Goal: Task Accomplishment & Management: Manage account settings

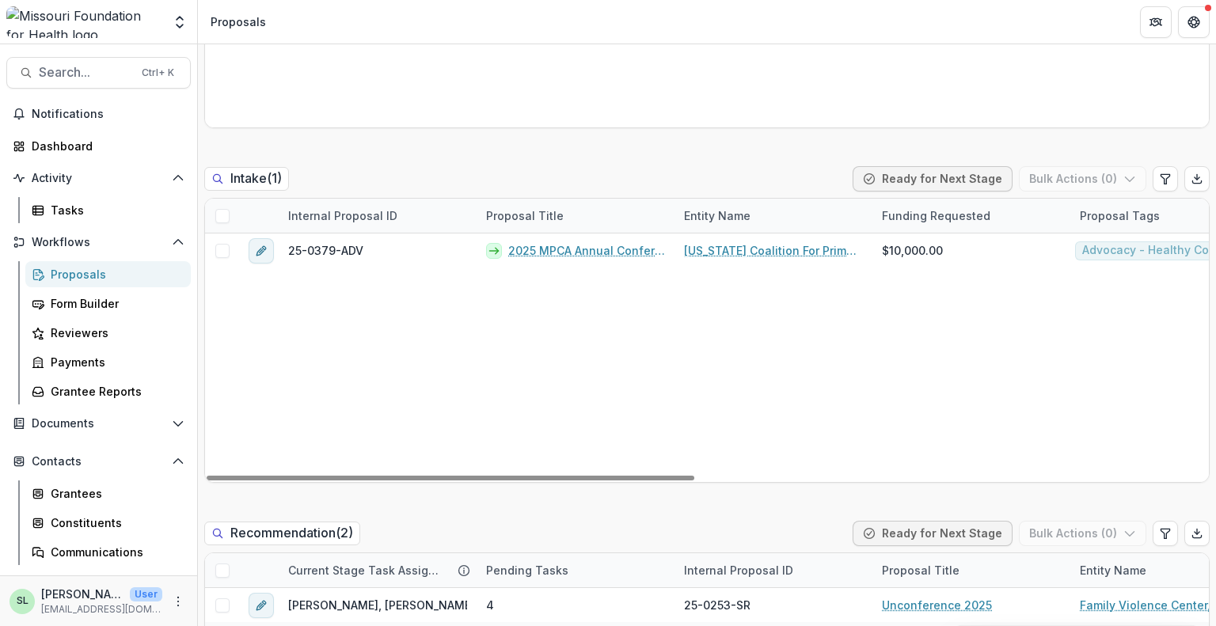
scroll to position [554, 0]
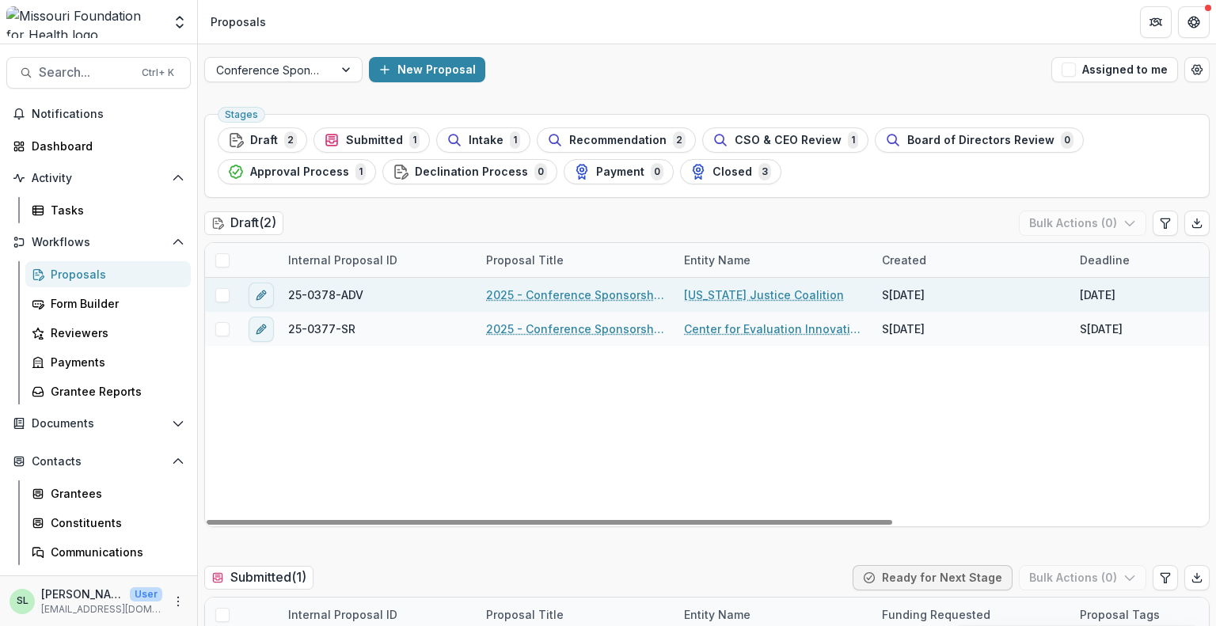
click at [561, 291] on link "2025 - Conference Sponsorship Request" at bounding box center [575, 295] width 179 height 17
click at [557, 288] on link "2025 - Conference Sponsorship Request" at bounding box center [575, 295] width 179 height 17
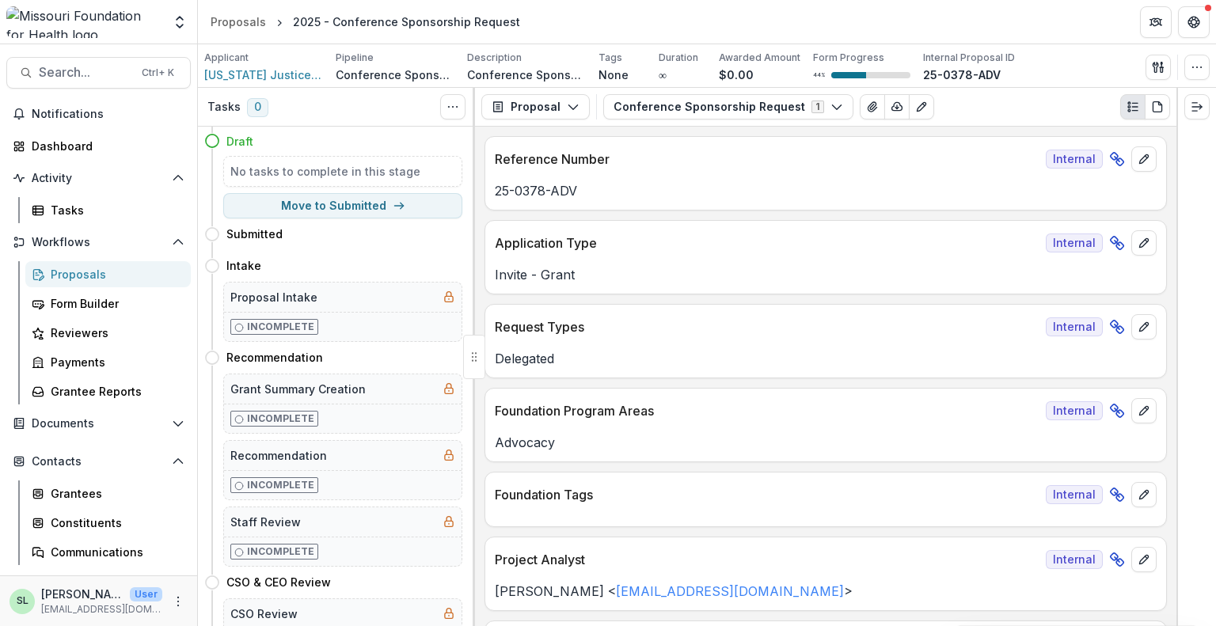
click at [86, 275] on div "Proposals" at bounding box center [114, 274] width 127 height 17
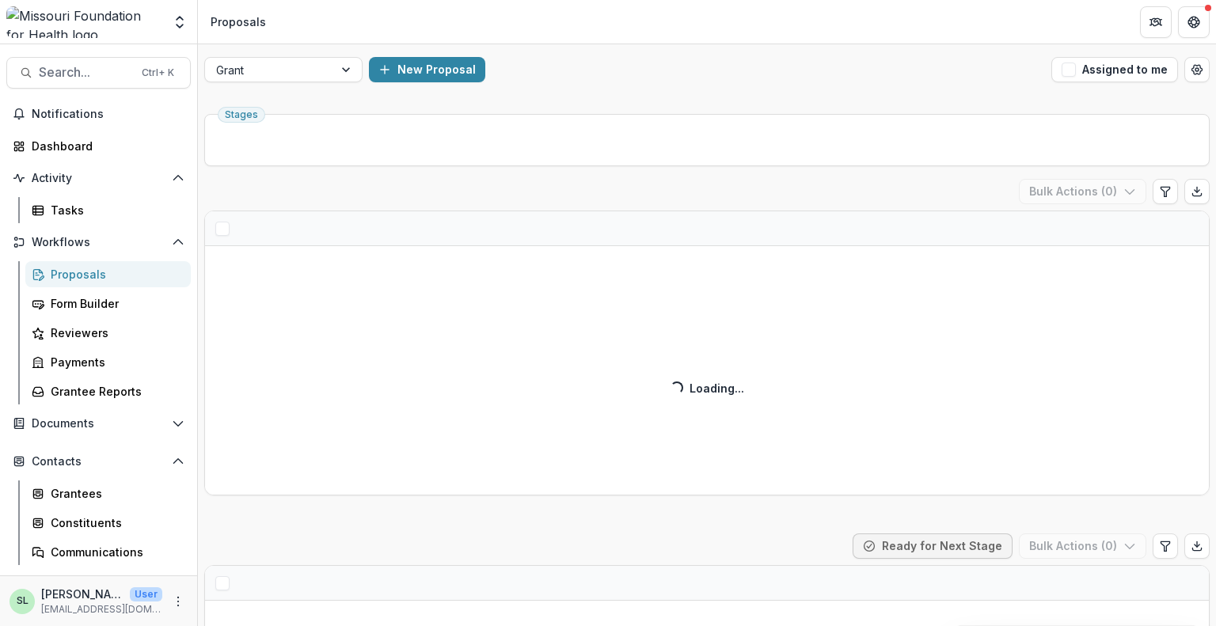
click at [86, 276] on div "Proposals" at bounding box center [114, 274] width 127 height 17
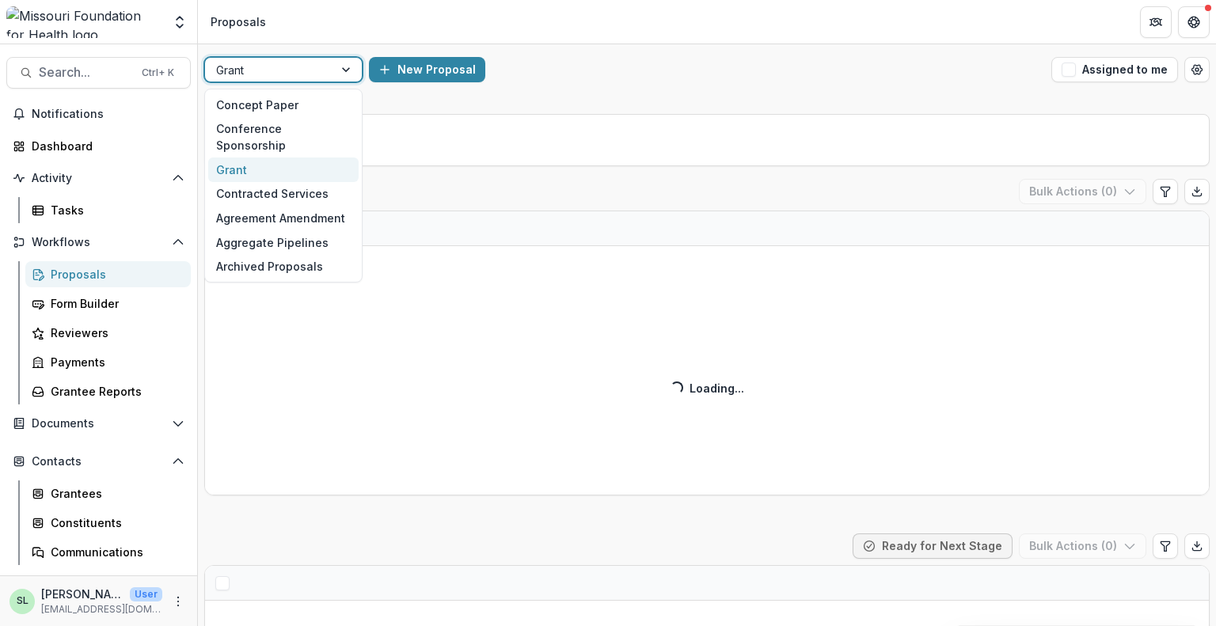
click at [288, 72] on div at bounding box center [269, 70] width 106 height 20
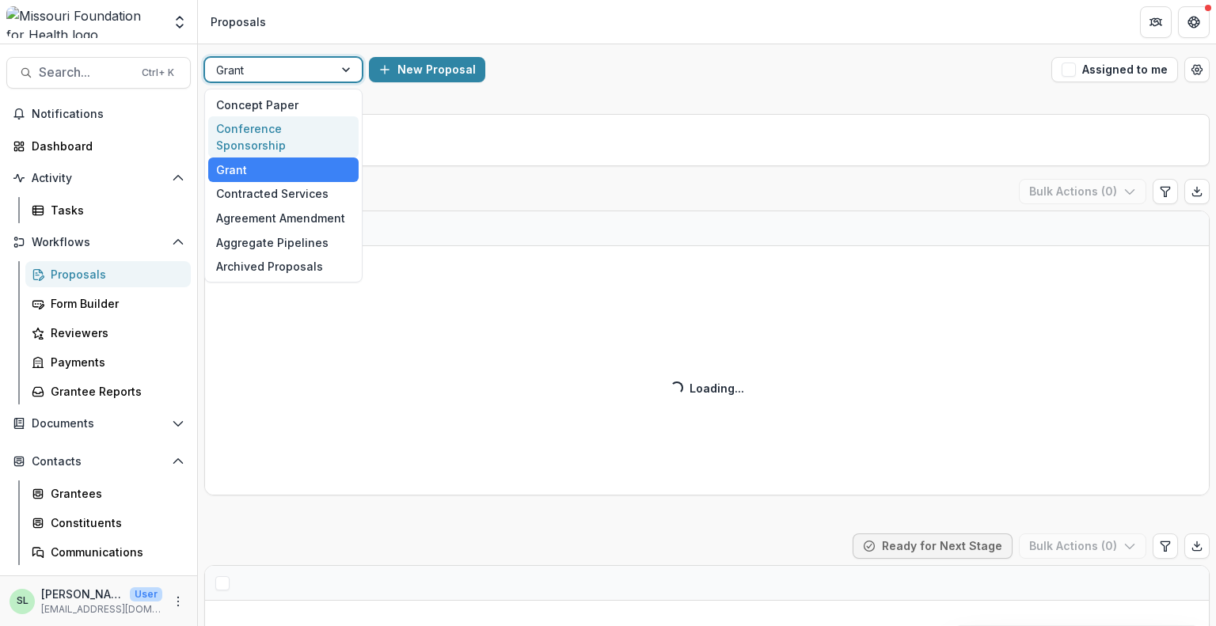
click at [301, 123] on div "Conference Sponsorship" at bounding box center [283, 136] width 150 height 41
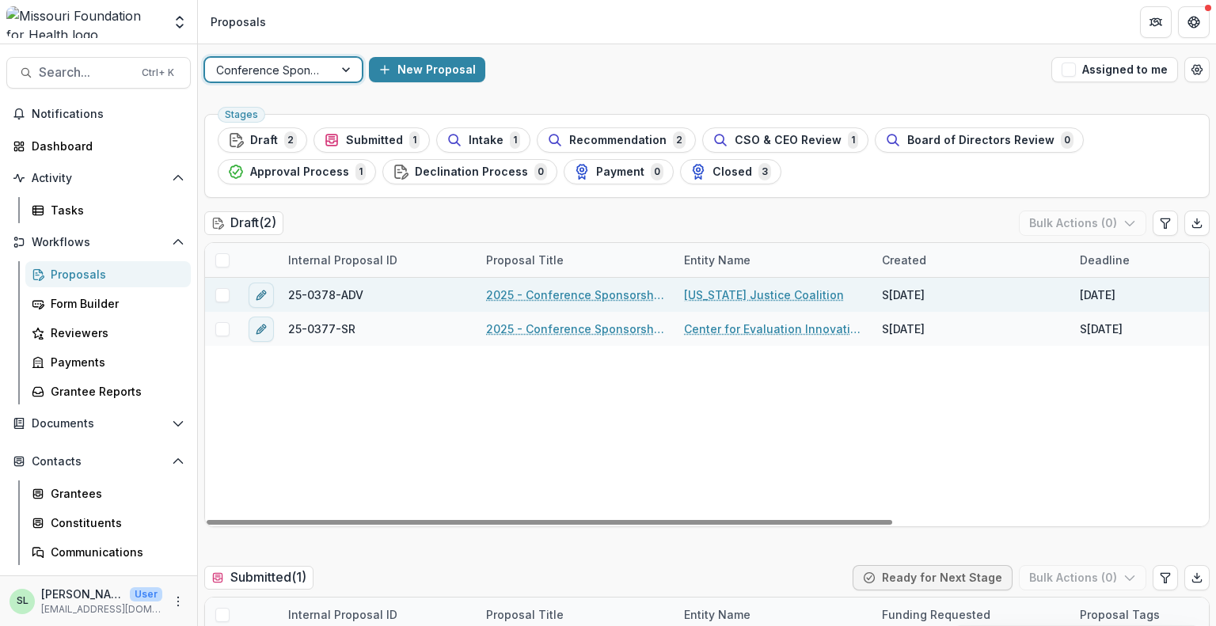
click at [586, 298] on link "2025 - Conference Sponsorship Request" at bounding box center [575, 295] width 179 height 17
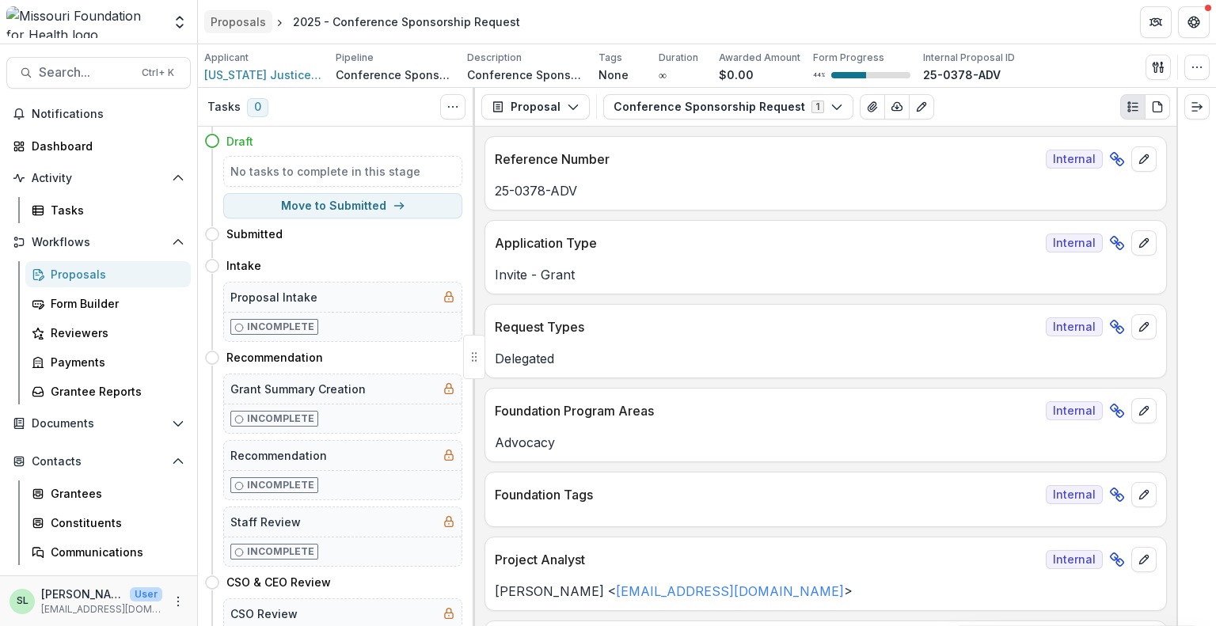
click at [236, 21] on div "Proposals" at bounding box center [238, 21] width 55 height 17
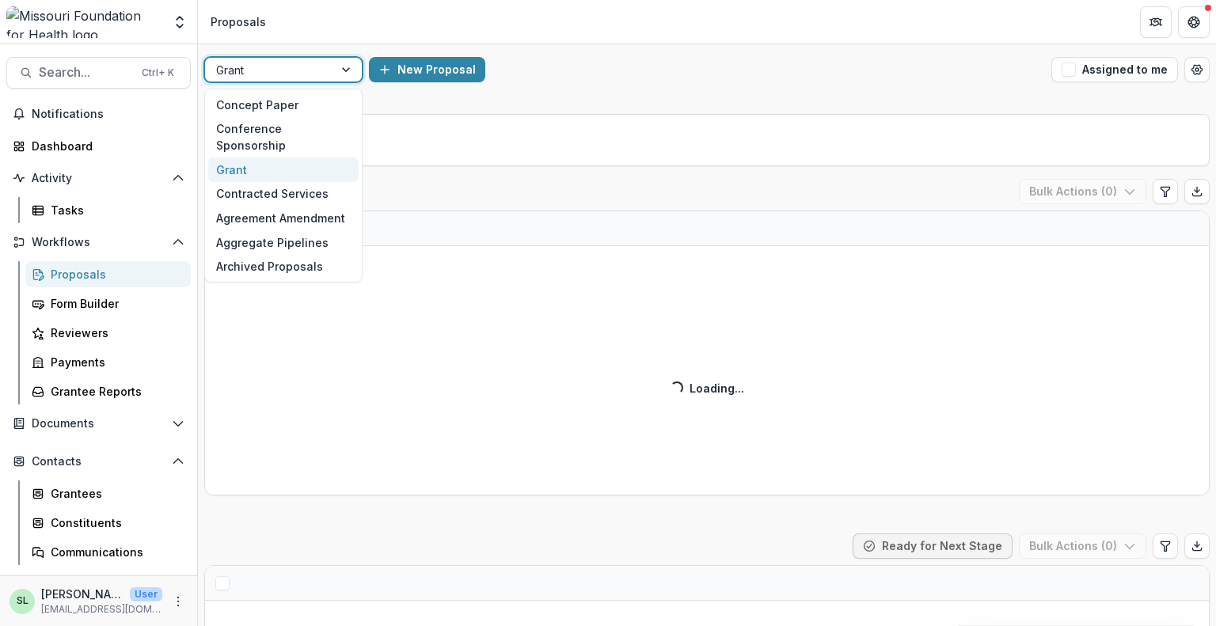
click at [260, 67] on div at bounding box center [269, 70] width 106 height 20
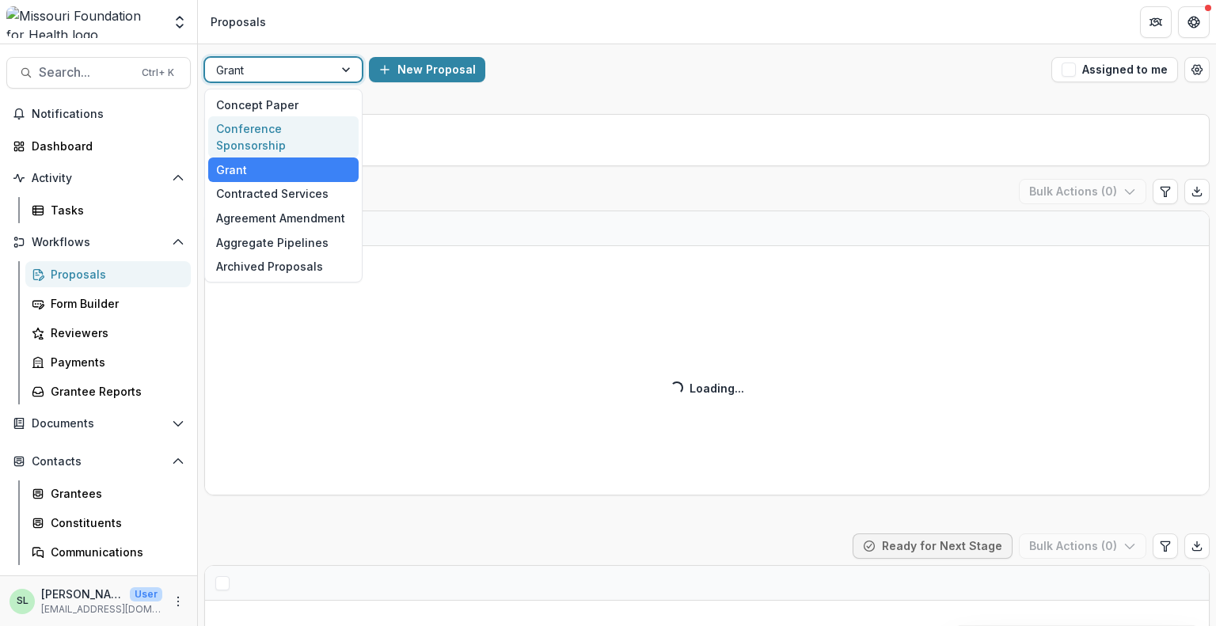
click at [280, 124] on div "Conference Sponsorship" at bounding box center [283, 136] width 150 height 41
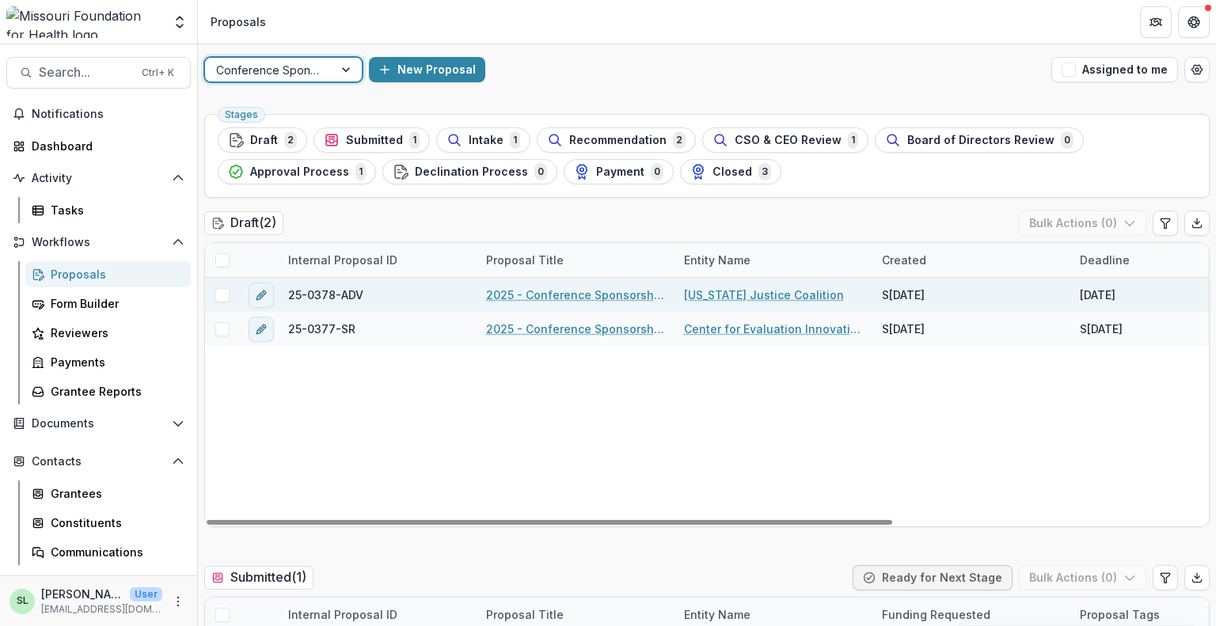
click at [577, 292] on link "2025 - Conference Sponsorship Request" at bounding box center [575, 295] width 179 height 17
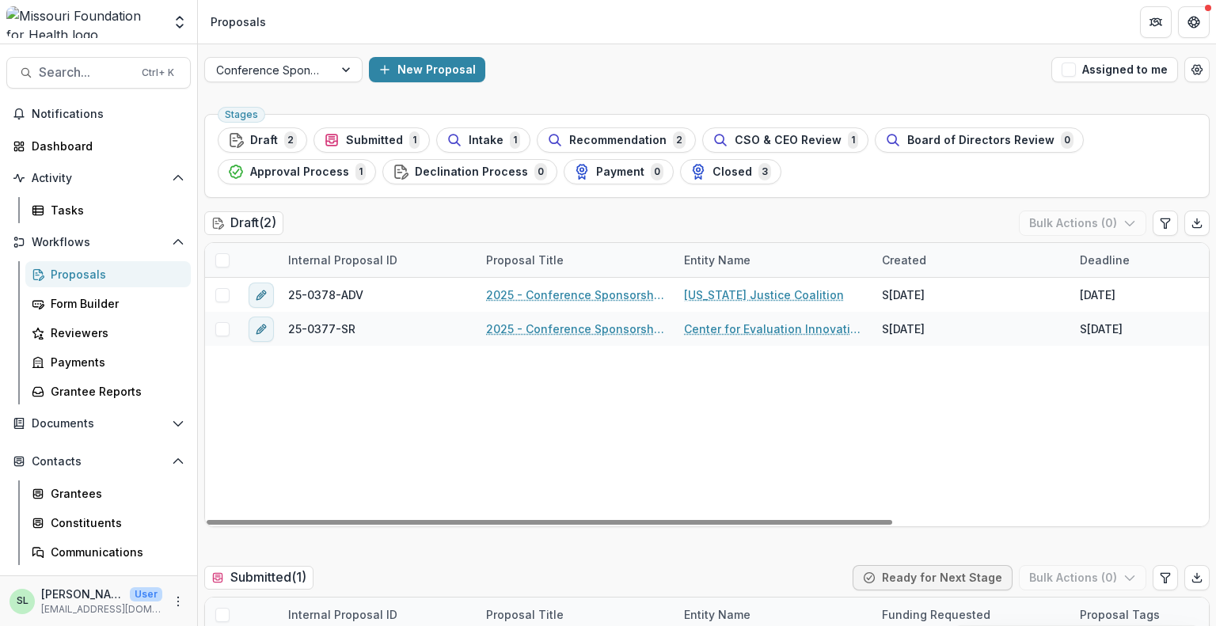
click at [843, 28] on header "Proposals" at bounding box center [707, 22] width 1018 height 44
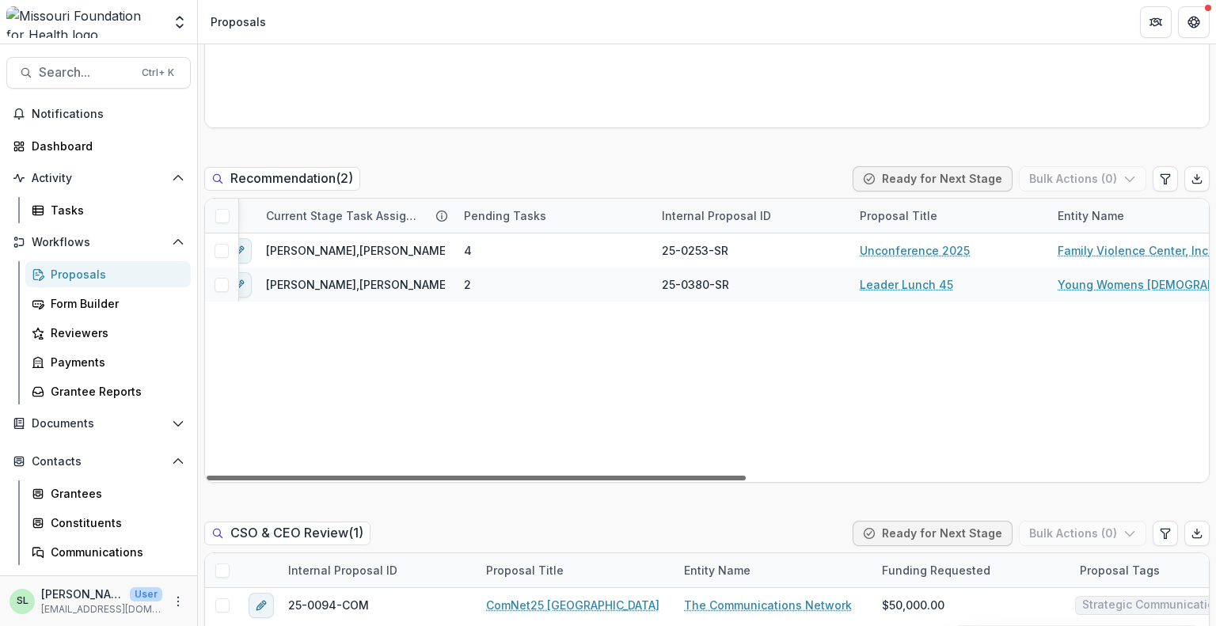
scroll to position [0, 17]
drag, startPoint x: 625, startPoint y: 474, endPoint x: 634, endPoint y: 487, distance: 15.8
click at [634, 481] on div at bounding box center [476, 478] width 539 height 5
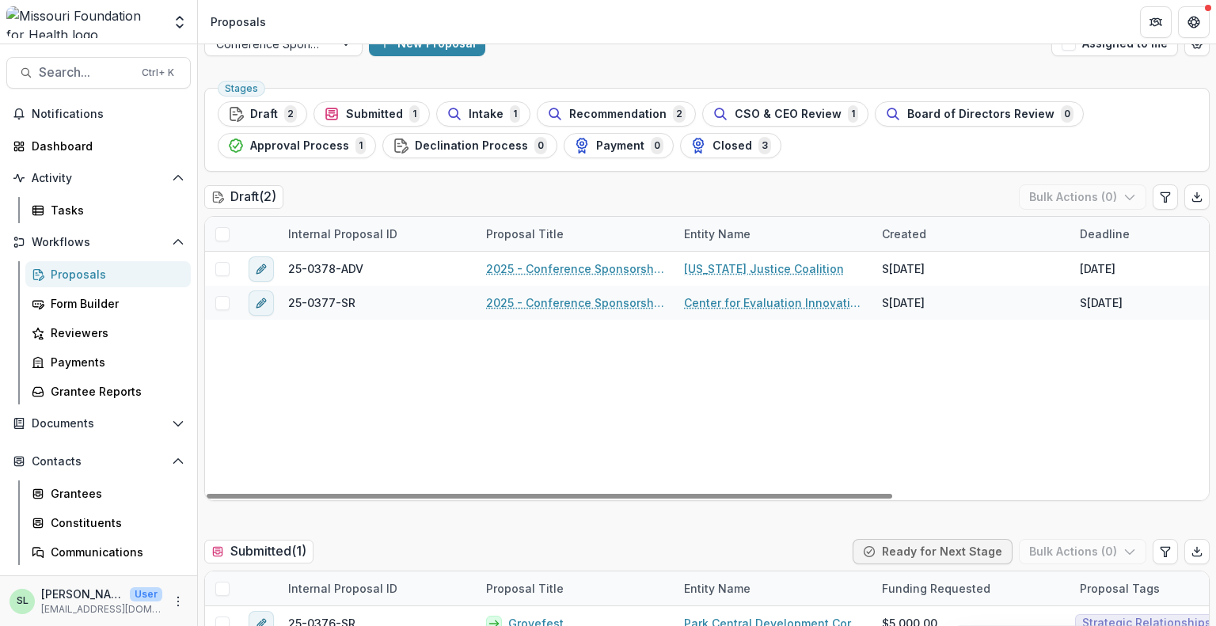
scroll to position [0, 0]
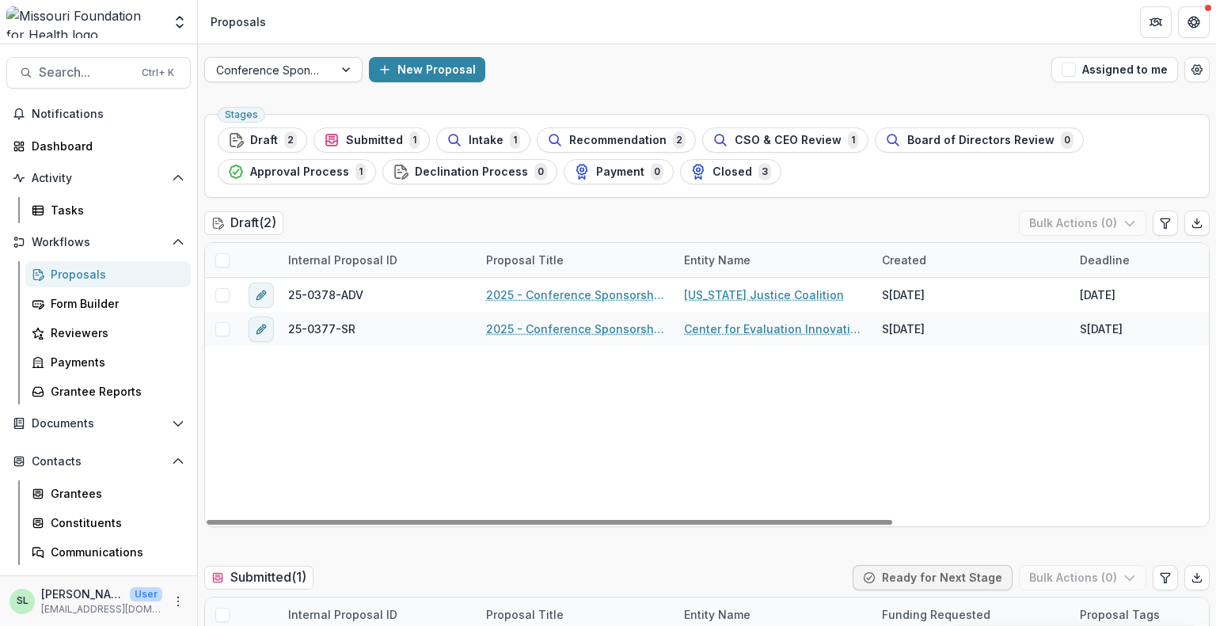
click at [287, 78] on div at bounding box center [269, 70] width 106 height 20
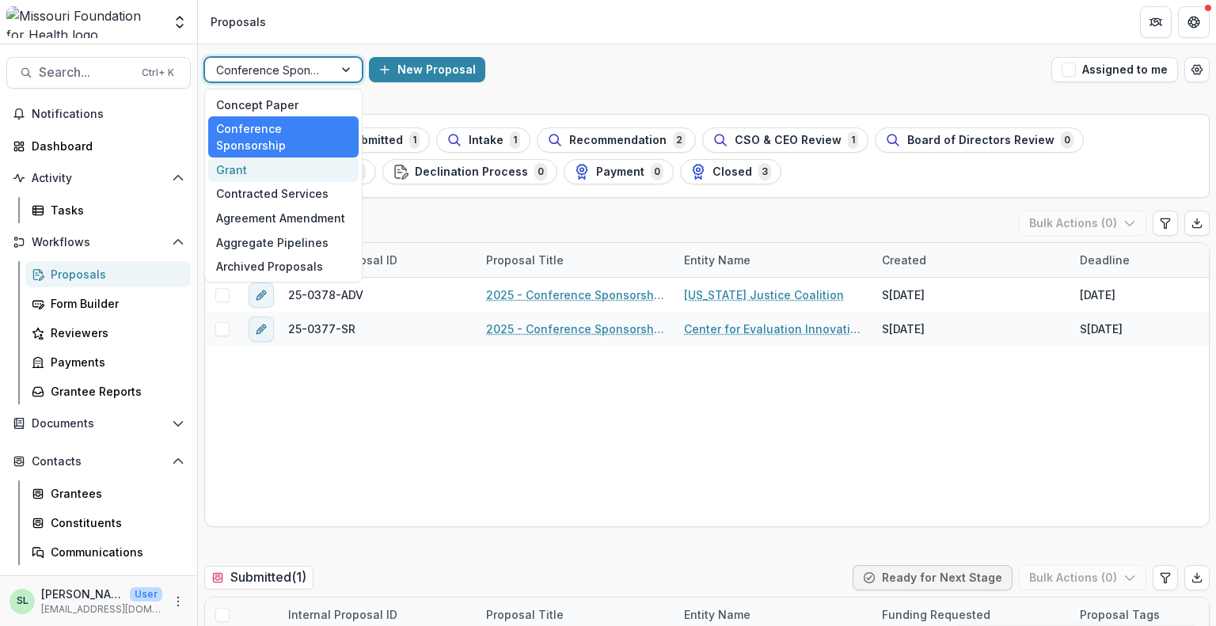
click at [287, 161] on div "Grant" at bounding box center [283, 170] width 150 height 25
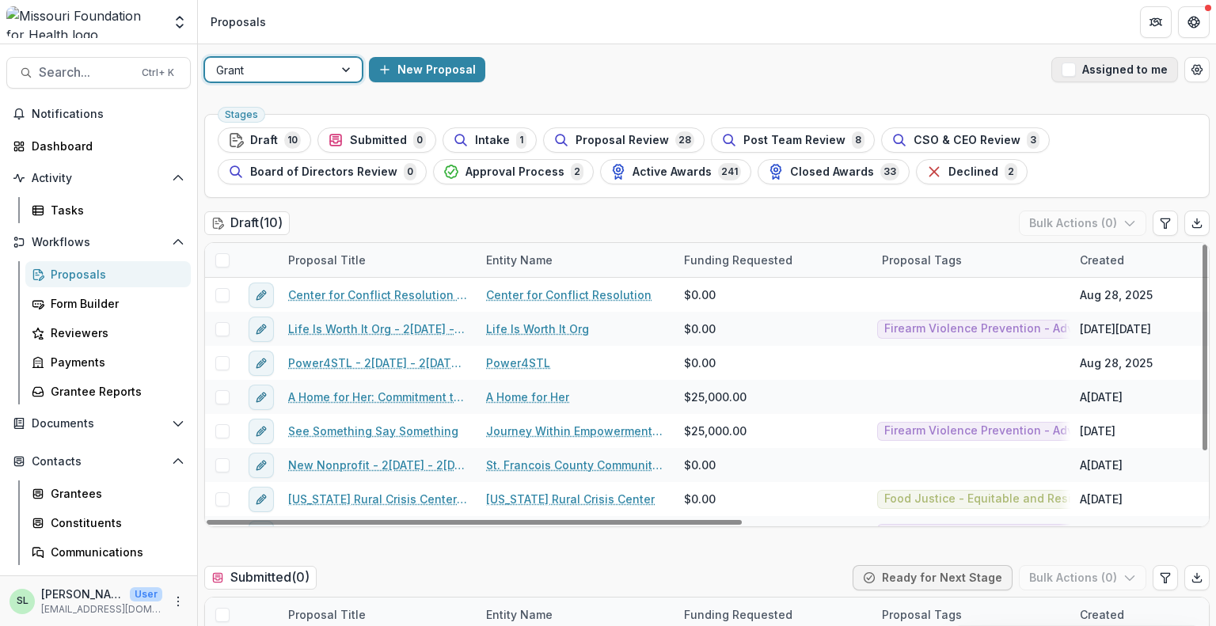
click at [1074, 68] on span "button" at bounding box center [1069, 70] width 14 height 14
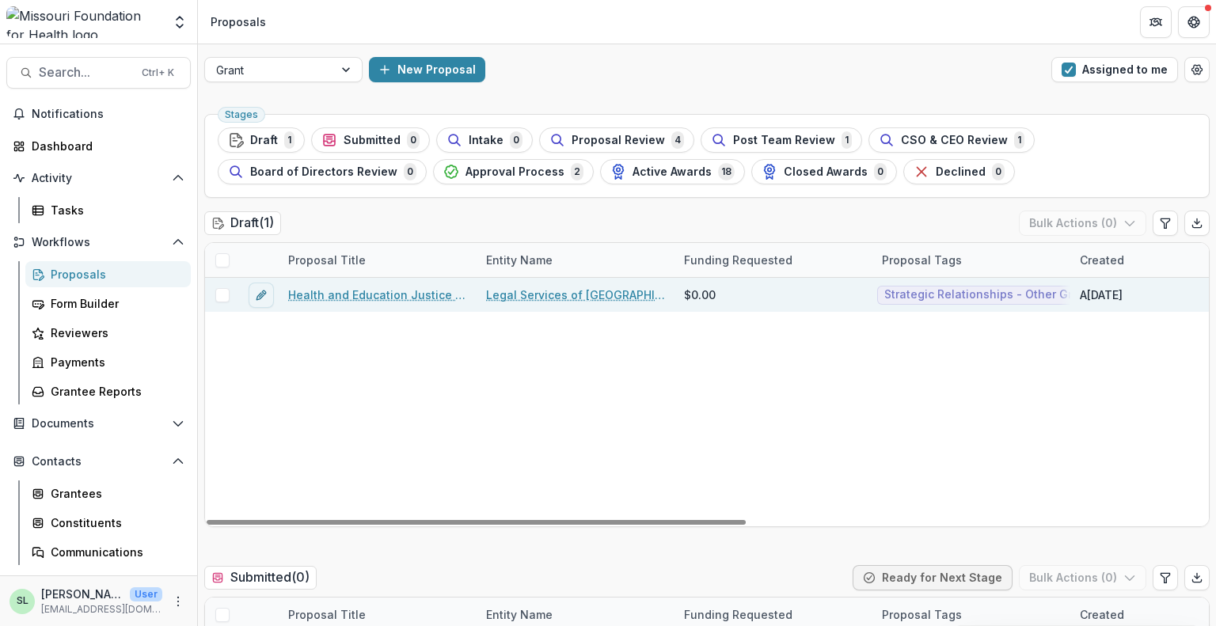
click at [408, 295] on link "Health and Education Justice Initiative" at bounding box center [377, 295] width 179 height 17
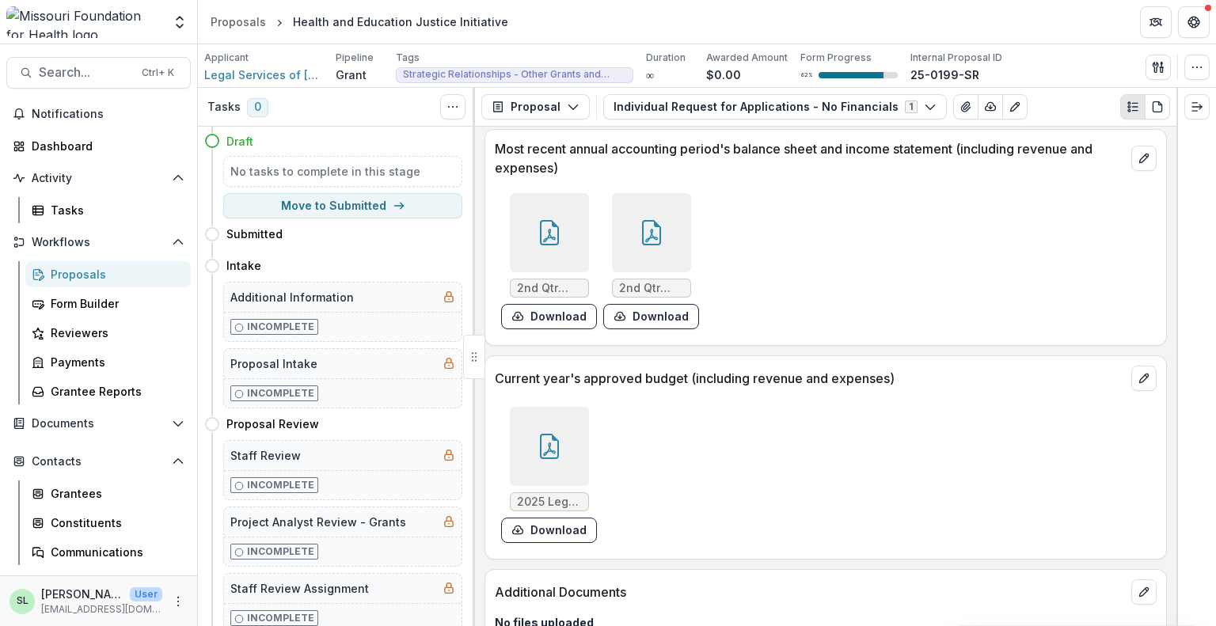
scroll to position [6041, 0]
click at [239, 30] on link "Proposals" at bounding box center [238, 21] width 68 height 23
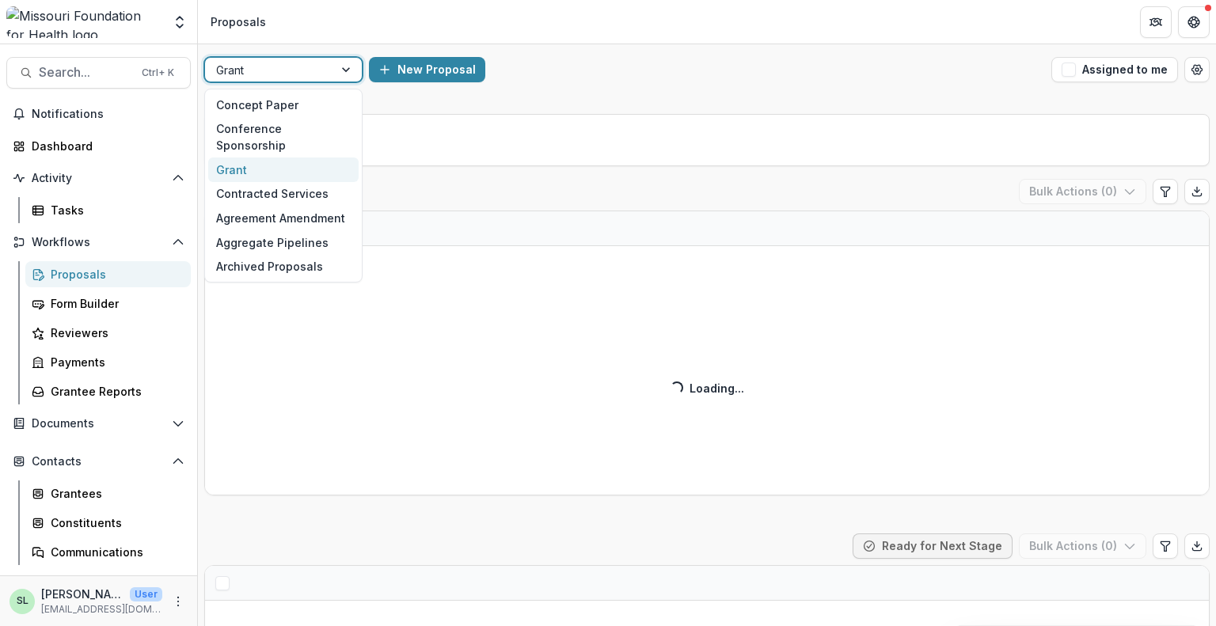
click at [252, 73] on div at bounding box center [269, 70] width 106 height 20
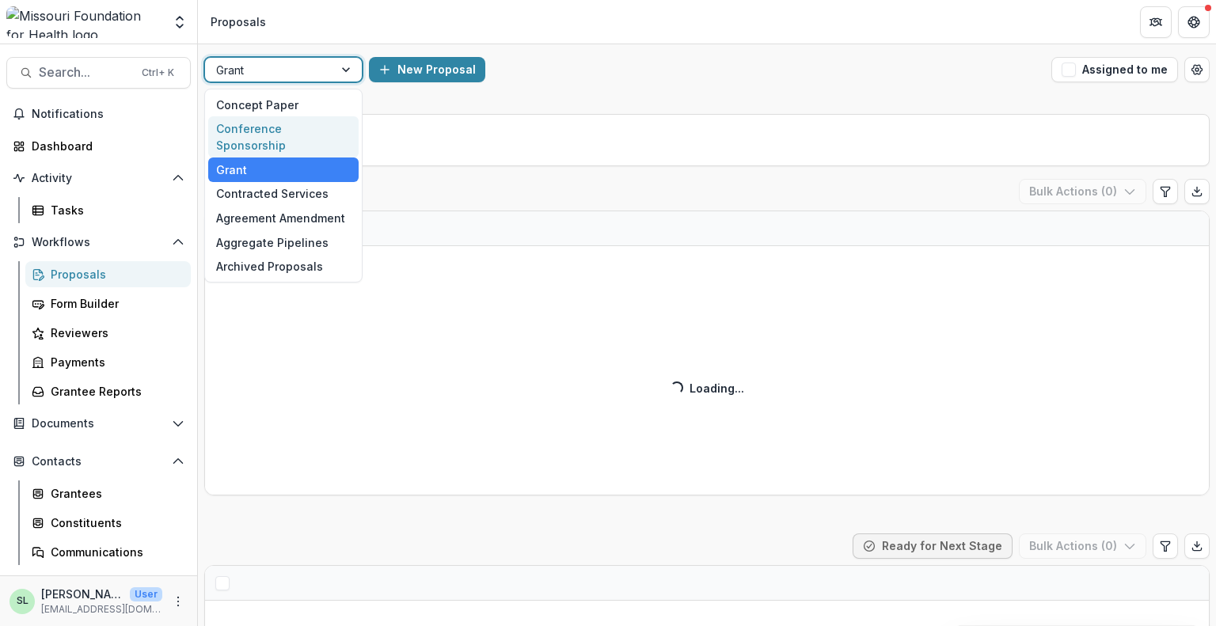
click at [279, 126] on div "Conference Sponsorship" at bounding box center [283, 136] width 150 height 41
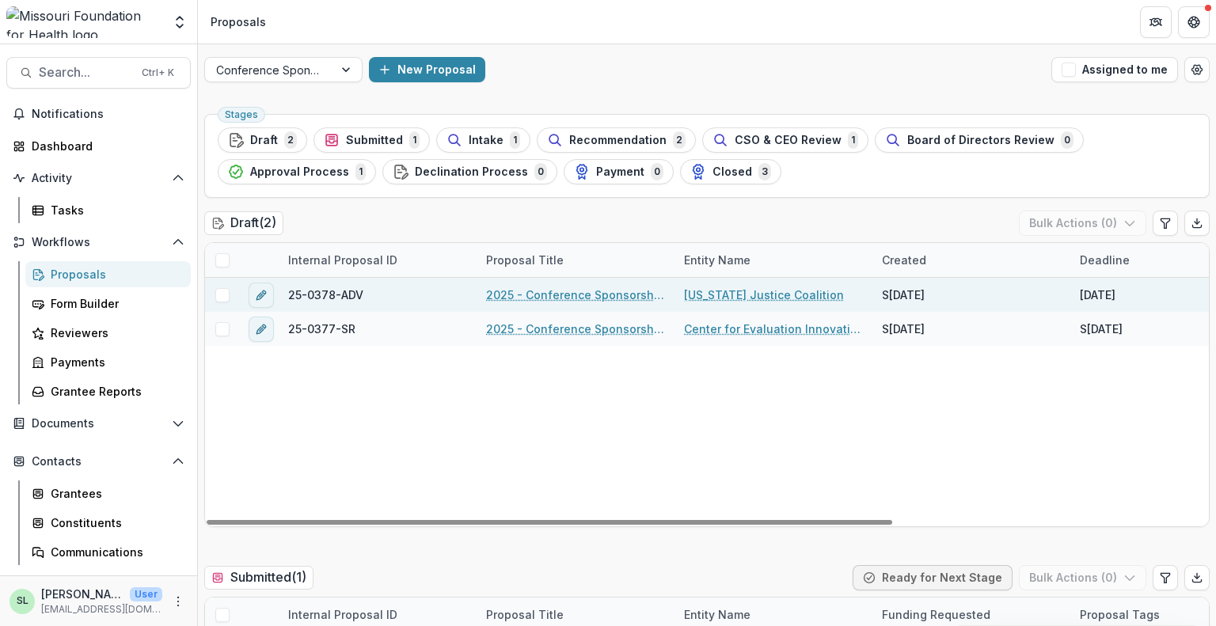
click at [575, 292] on link "2025 - Conference Sponsorship Request" at bounding box center [575, 295] width 179 height 17
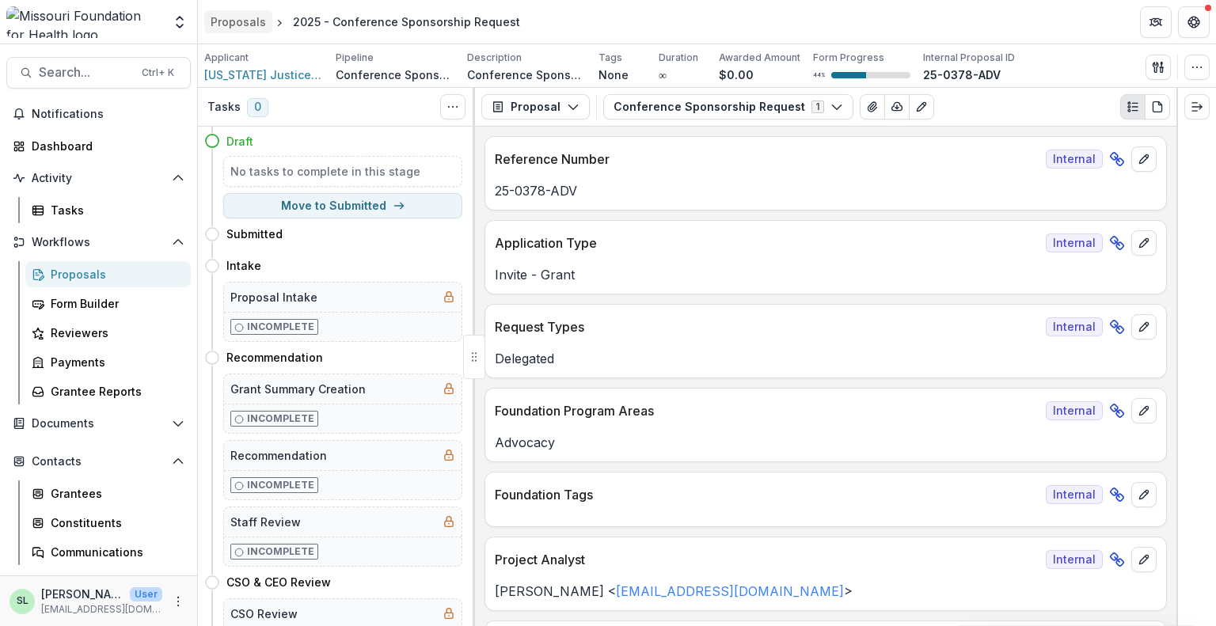
click at [242, 23] on div "Proposals" at bounding box center [238, 21] width 55 height 17
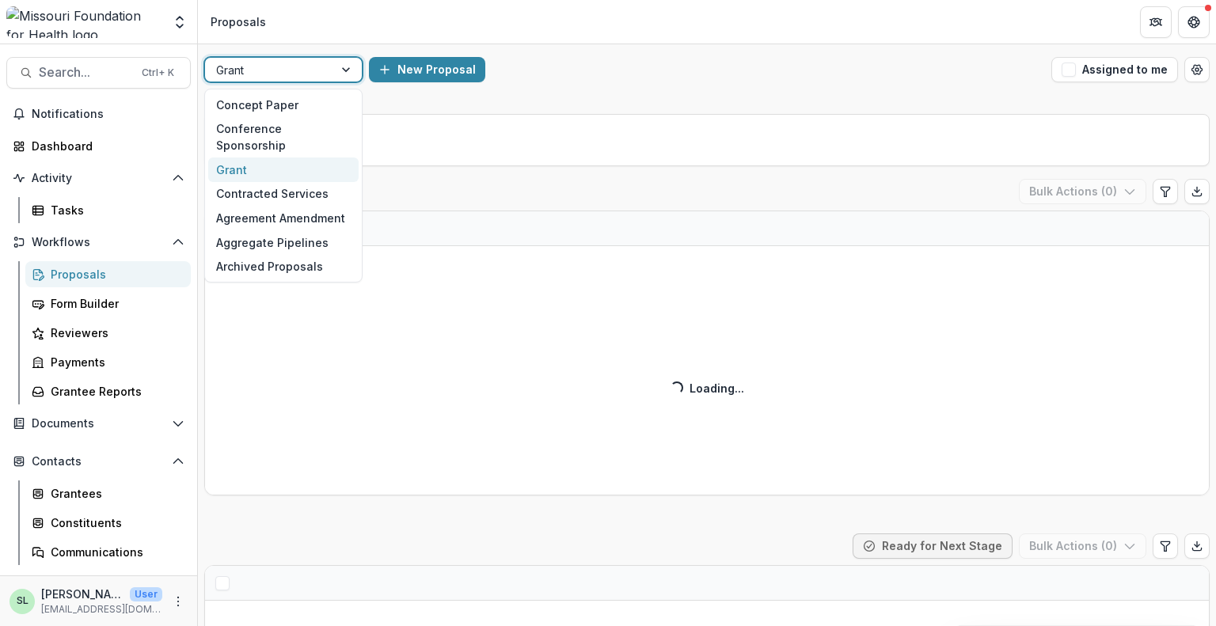
click at [304, 77] on div at bounding box center [269, 70] width 106 height 20
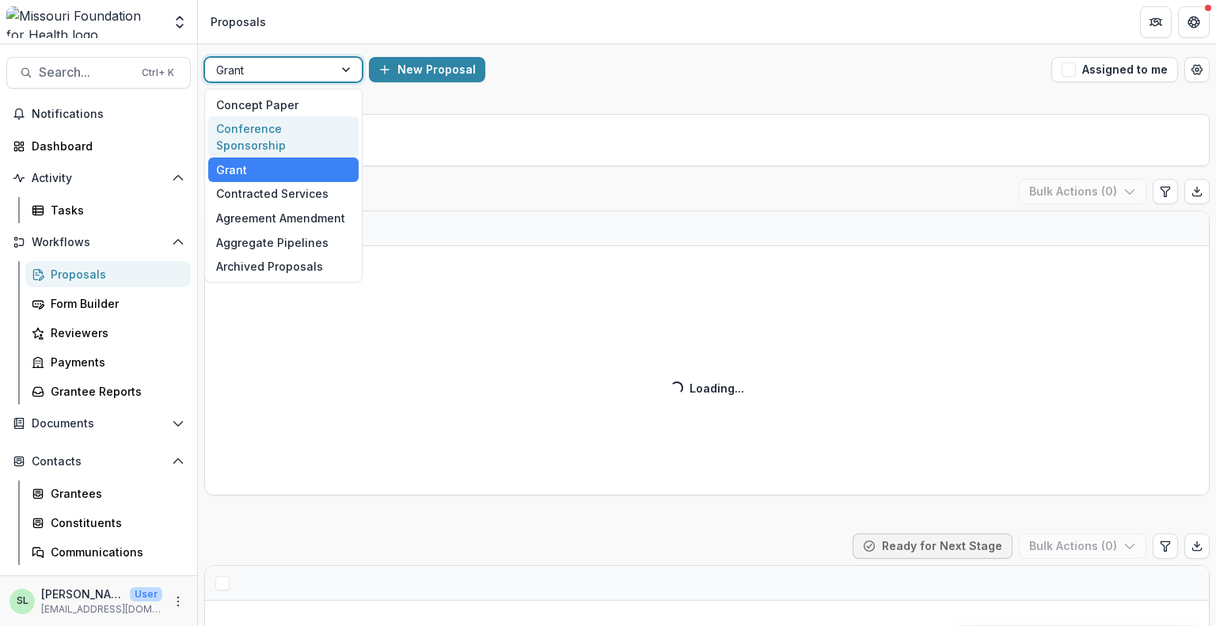
click at [307, 133] on div "Conference Sponsorship" at bounding box center [283, 136] width 150 height 41
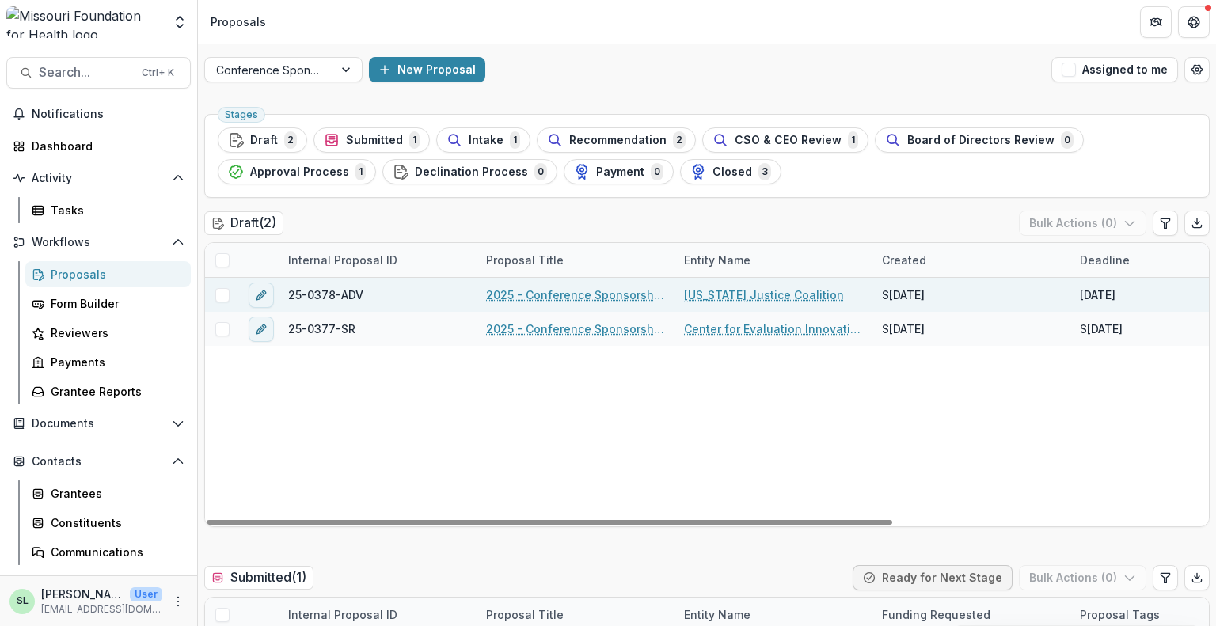
click at [559, 298] on link "2025 - Conference Sponsorship Request" at bounding box center [575, 295] width 179 height 17
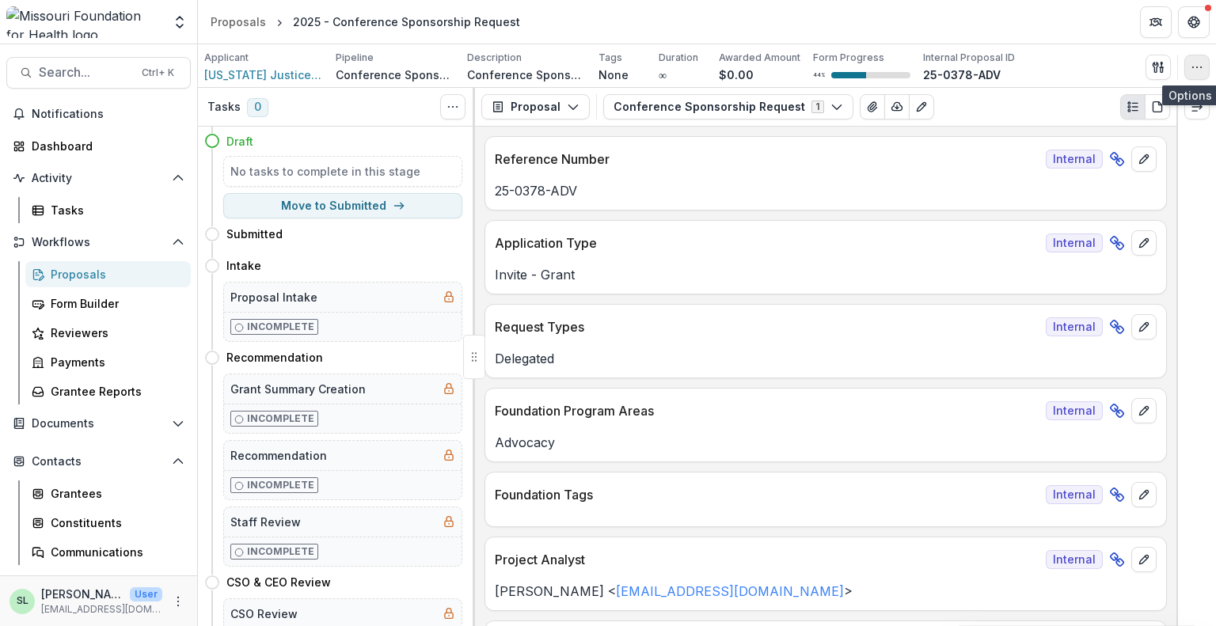
click at [1197, 62] on icon "button" at bounding box center [1197, 67] width 13 height 13
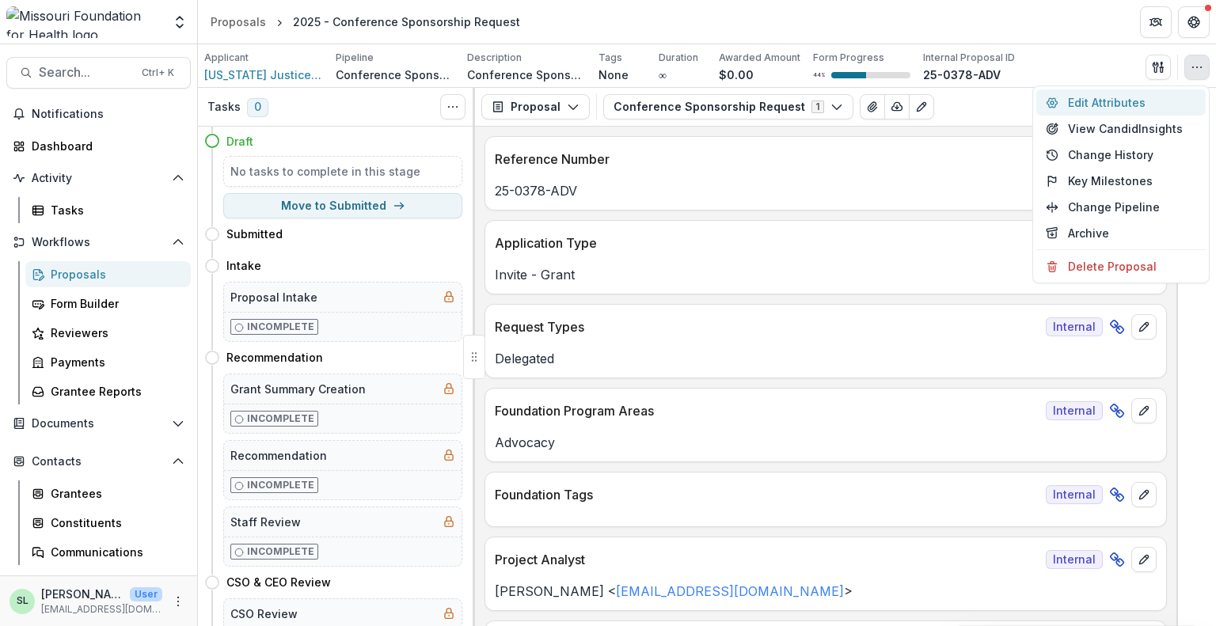
click at [1124, 104] on button "Edit Attributes" at bounding box center [1121, 102] width 169 height 26
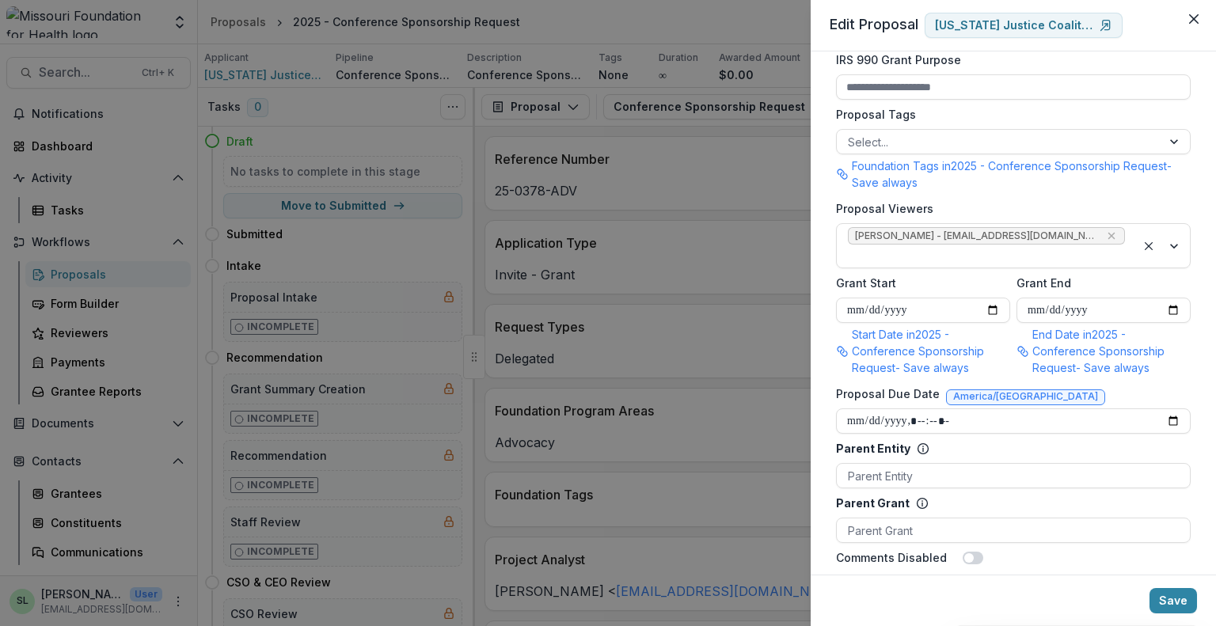
scroll to position [792, 0]
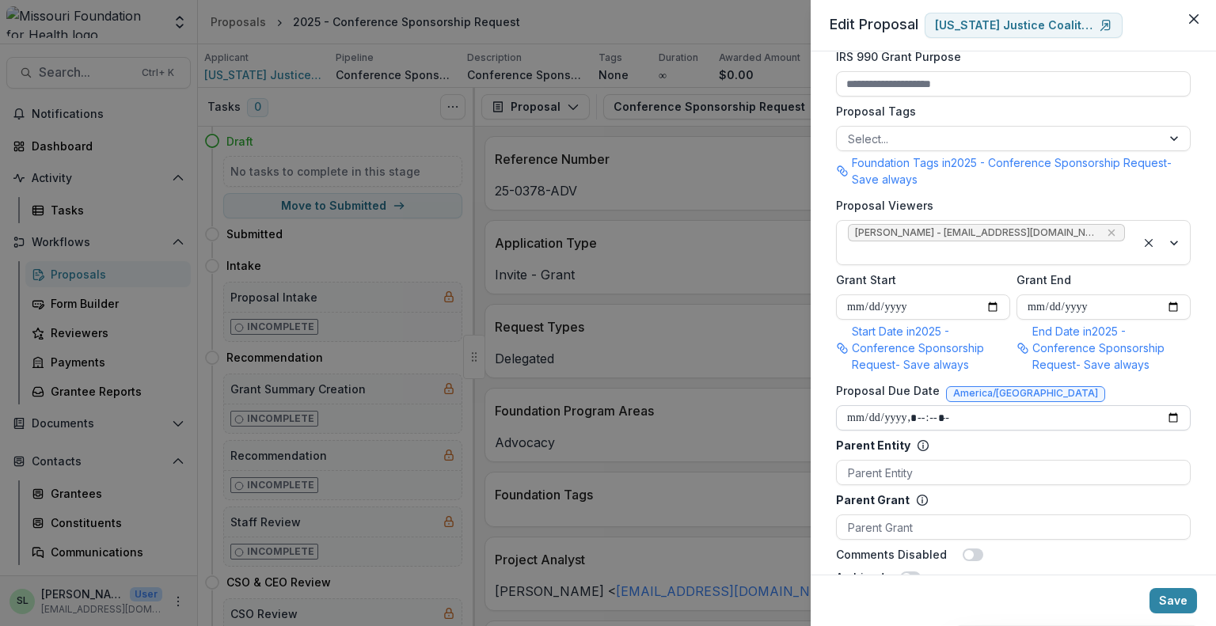
click at [1175, 405] on input "Proposal Due Date" at bounding box center [1013, 417] width 355 height 25
type input "**********"
click at [1178, 597] on button "Save" at bounding box center [1174, 600] width 48 height 25
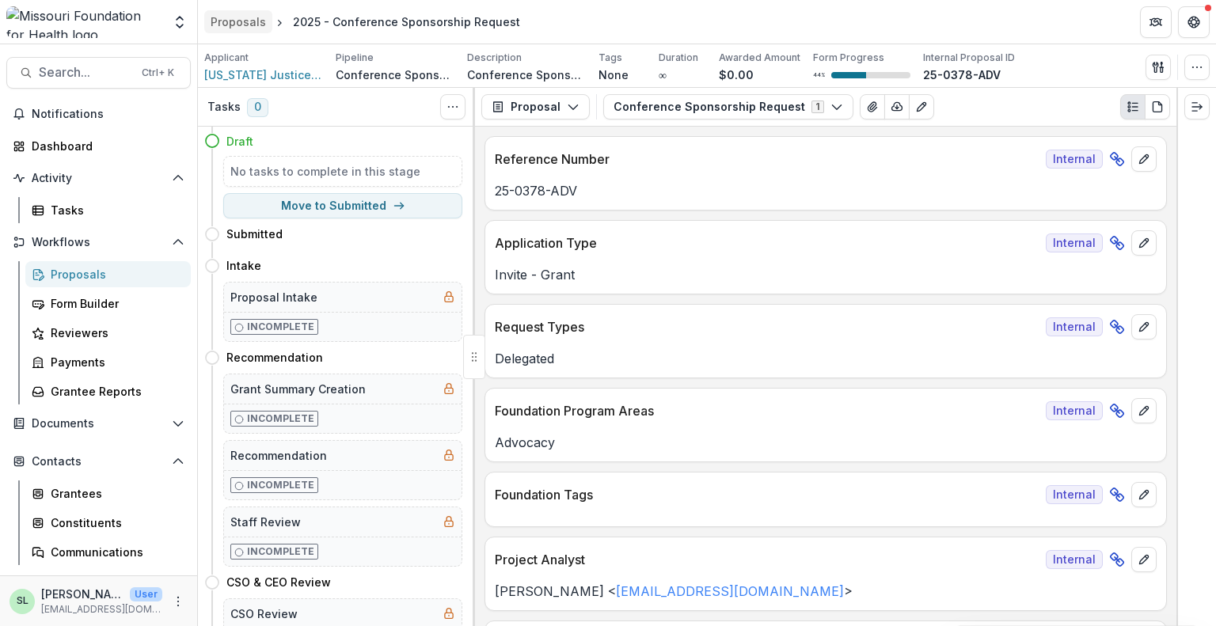
click at [253, 26] on div "Proposals" at bounding box center [238, 21] width 55 height 17
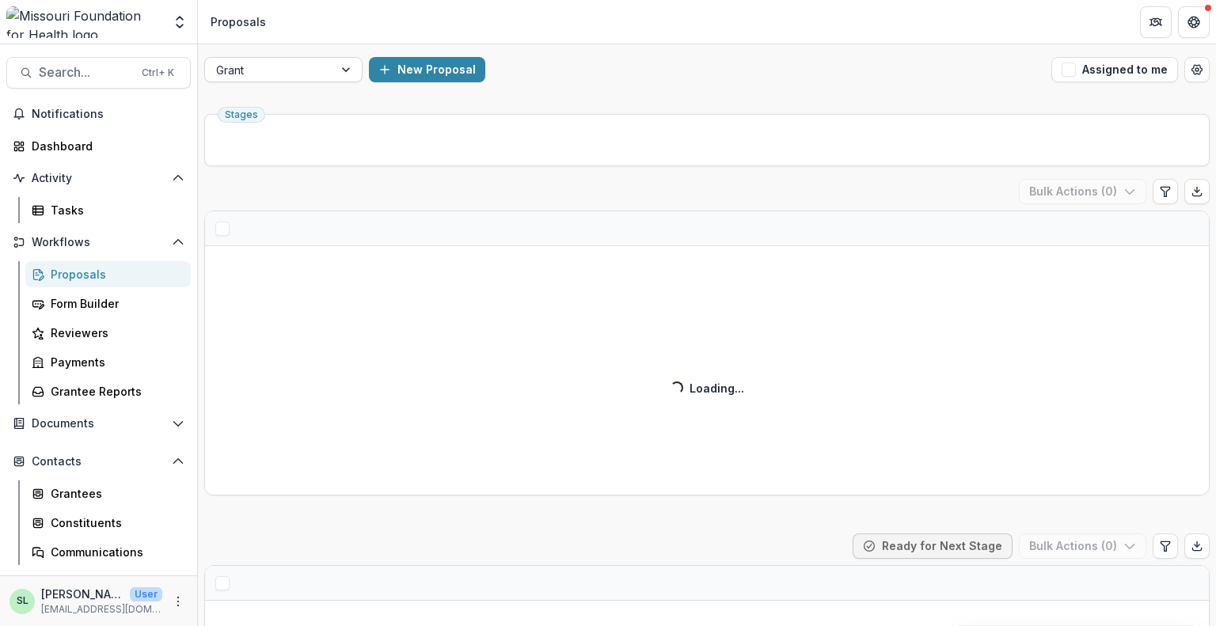
click at [254, 75] on div at bounding box center [269, 70] width 106 height 20
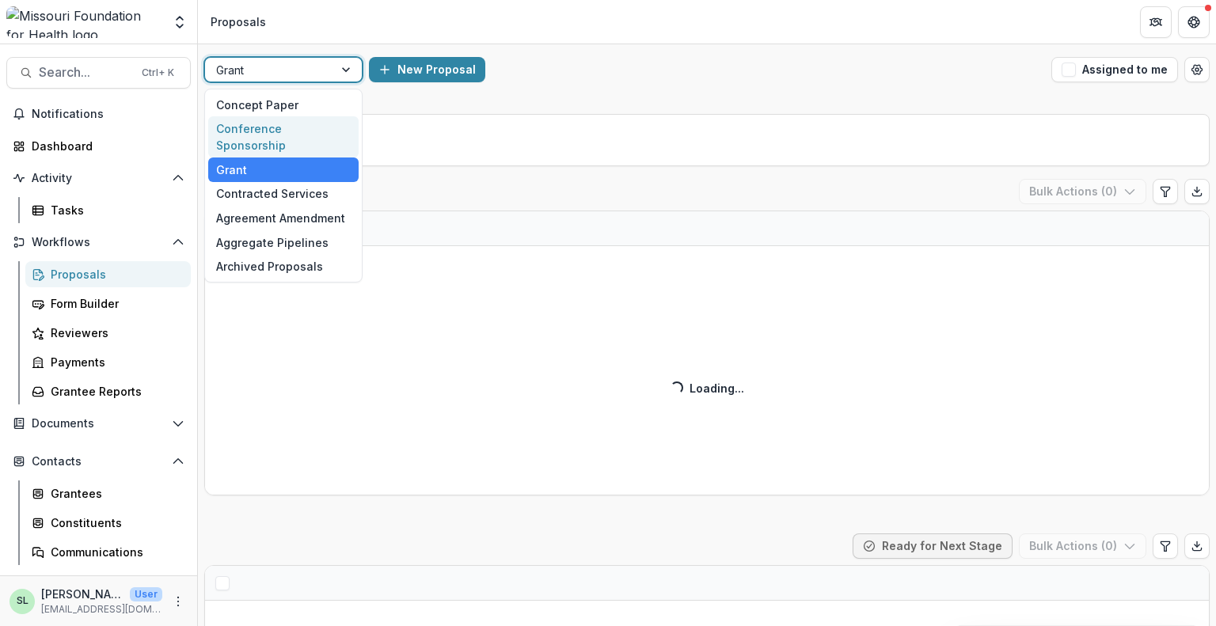
click at [284, 118] on div "Conference Sponsorship" at bounding box center [283, 136] width 150 height 41
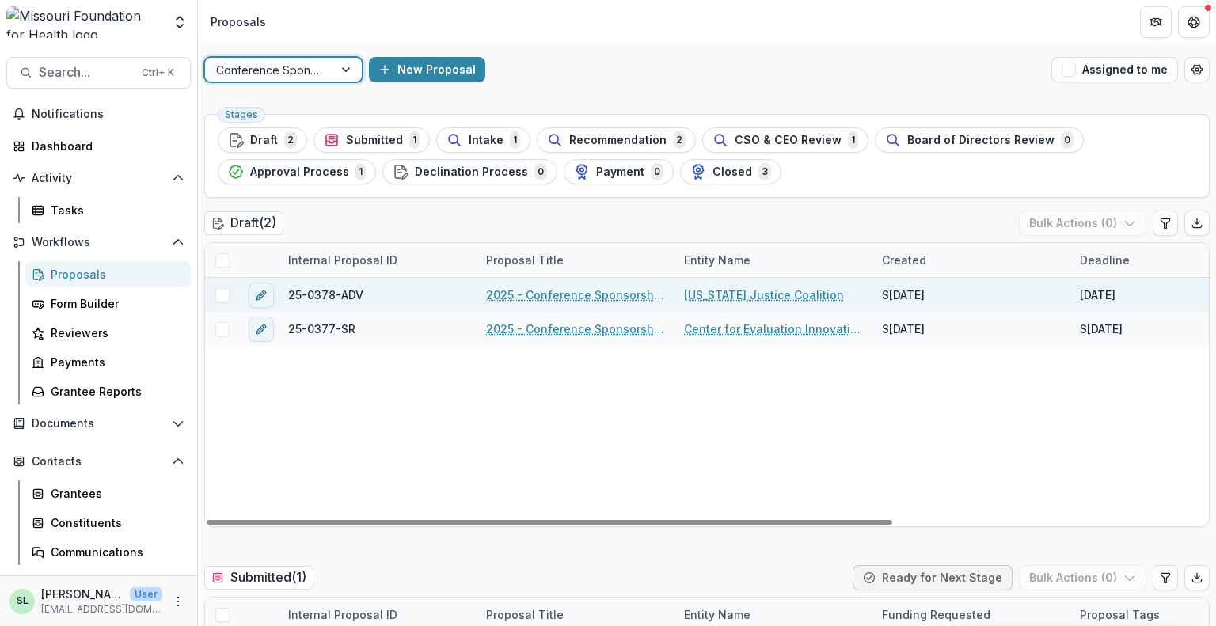
click at [573, 291] on link "2025 - Conference Sponsorship Request" at bounding box center [575, 295] width 179 height 17
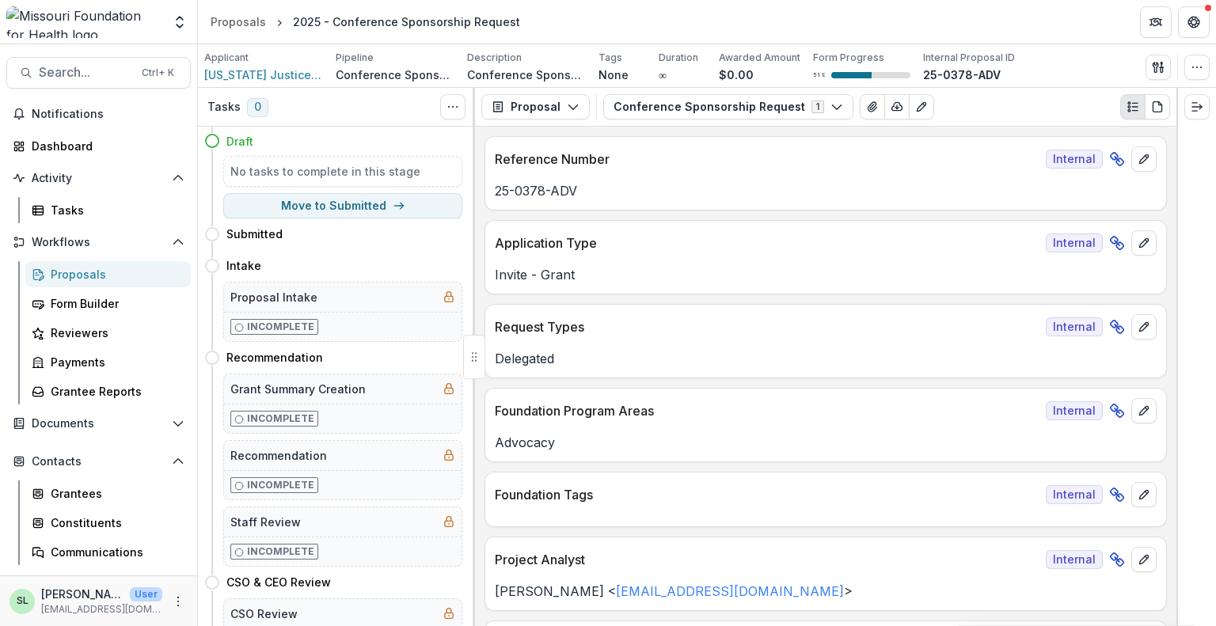
click at [73, 278] on div "Proposals" at bounding box center [114, 274] width 127 height 17
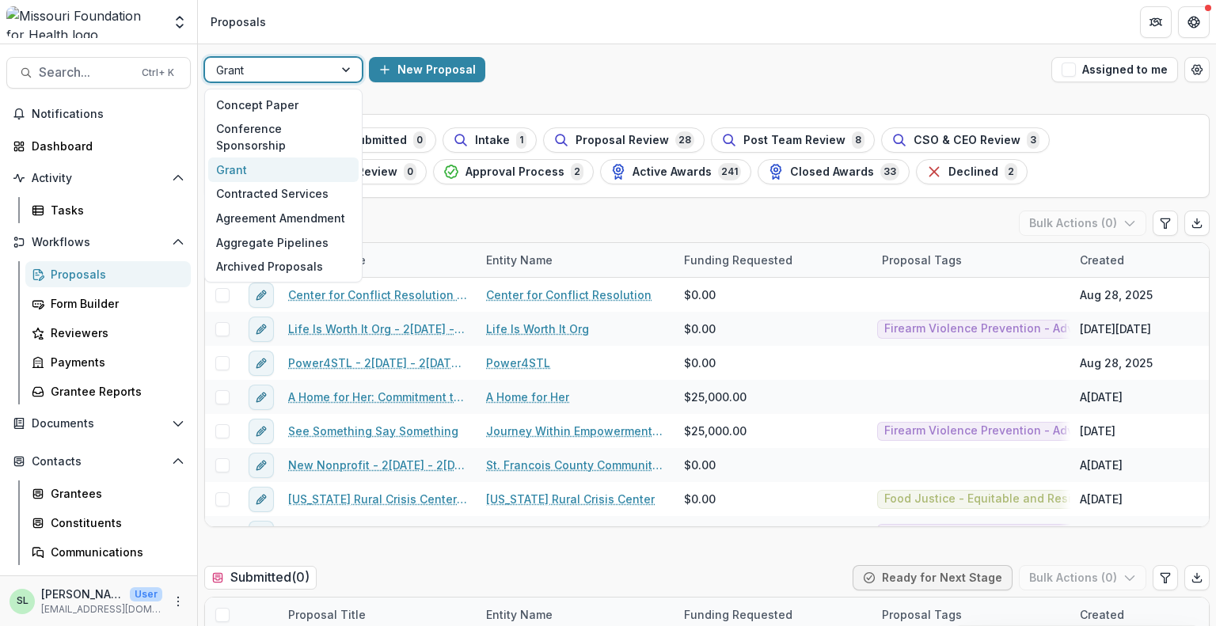
click at [250, 68] on div at bounding box center [269, 70] width 106 height 20
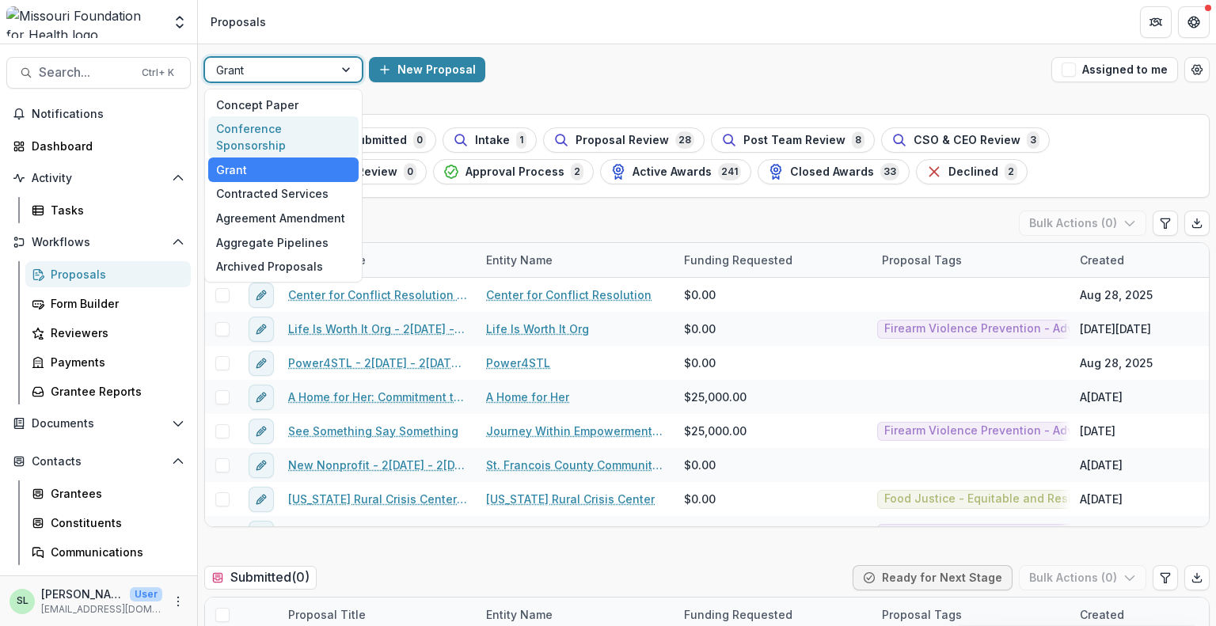
click at [258, 125] on div "Conference Sponsorship" at bounding box center [283, 136] width 150 height 41
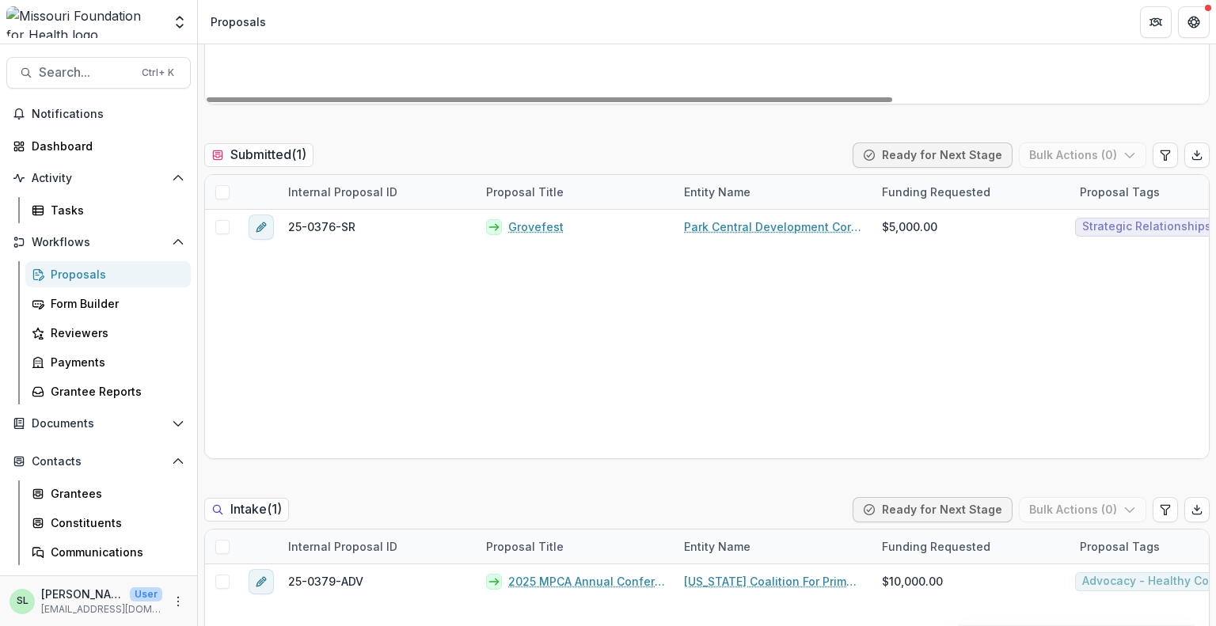
scroll to position [317, 0]
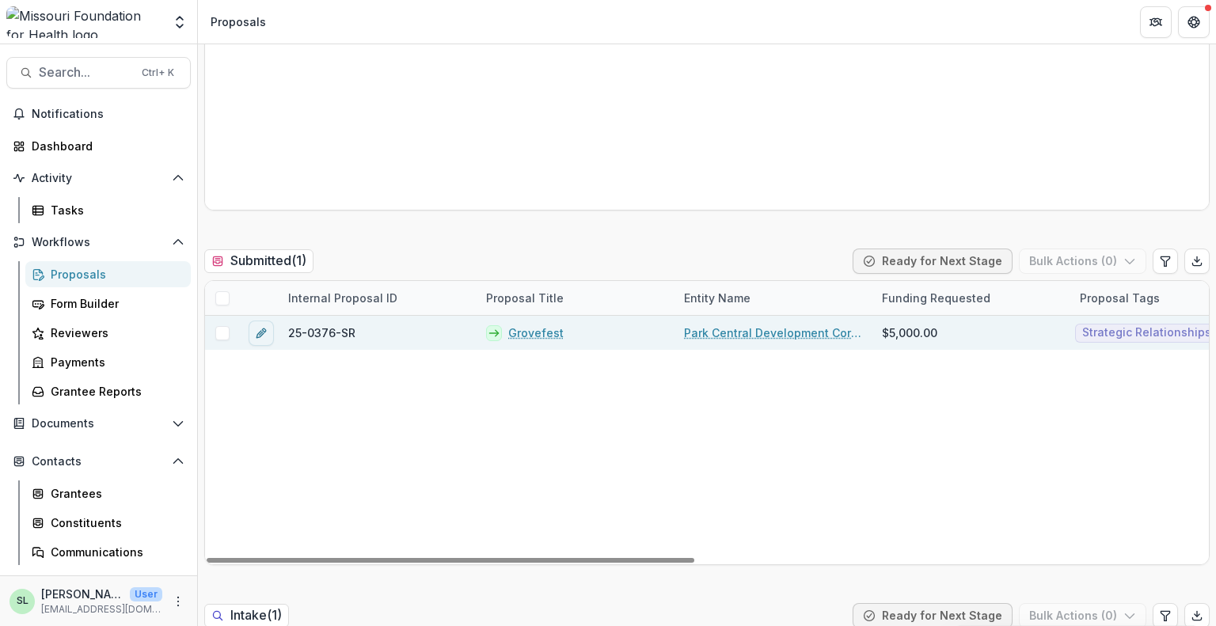
click at [722, 344] on div "Park Central Development Corporation" at bounding box center [774, 333] width 198 height 34
click at [725, 337] on link "Park Central Development Corporation" at bounding box center [773, 333] width 179 height 17
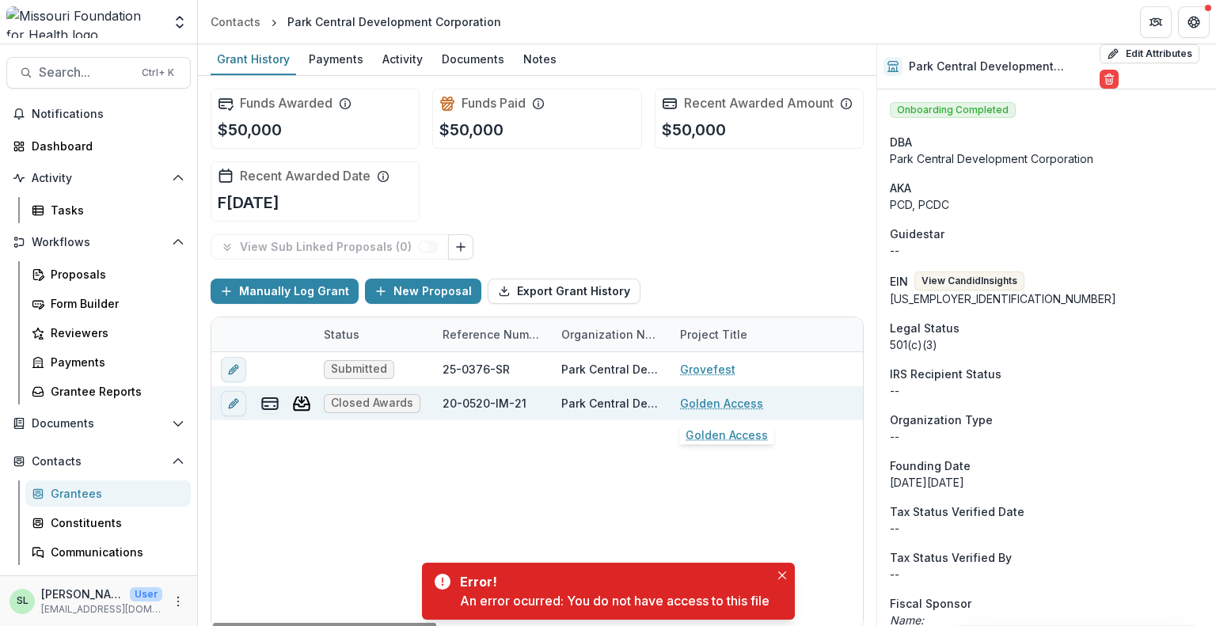
click at [725, 398] on link "Golden Access" at bounding box center [721, 403] width 83 height 17
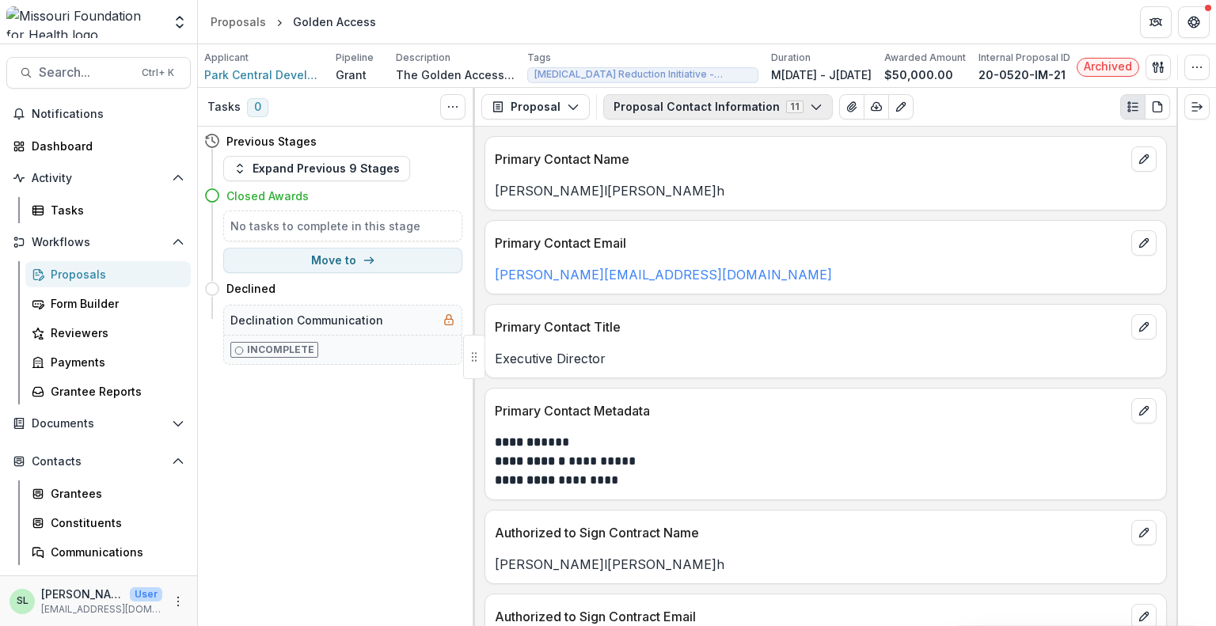
click at [775, 108] on button "Proposal Contact Information 11" at bounding box center [718, 106] width 230 height 25
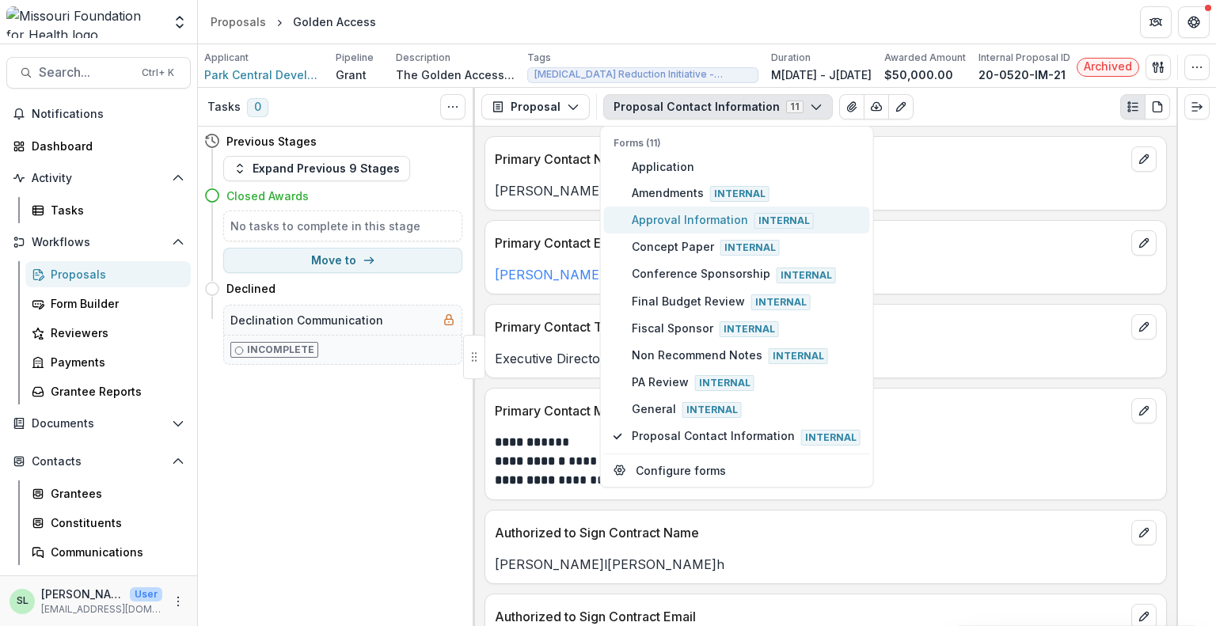
click at [722, 212] on span "Approval Information Internal" at bounding box center [746, 219] width 229 height 17
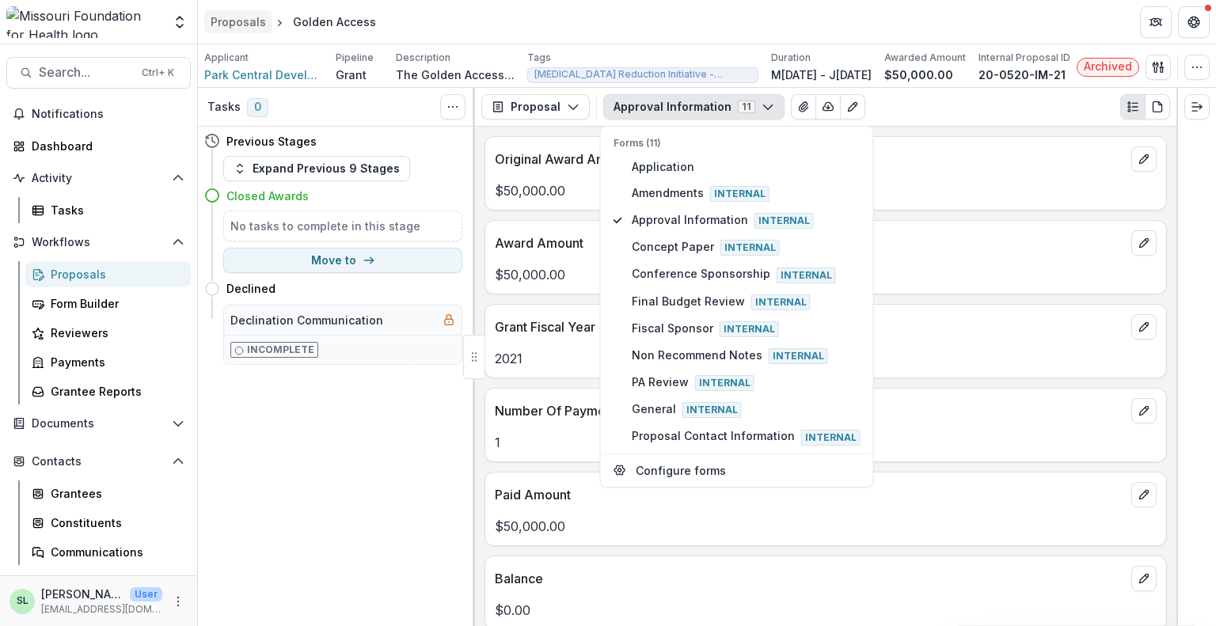
click at [234, 21] on div "Proposals" at bounding box center [238, 21] width 55 height 17
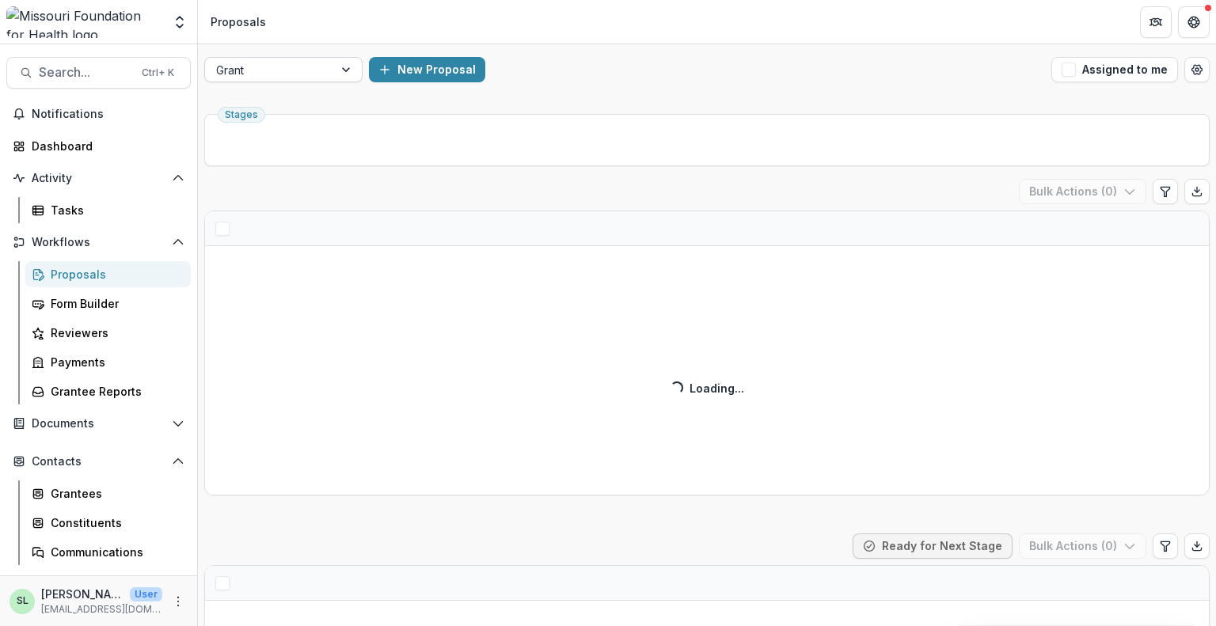
click at [291, 69] on div at bounding box center [269, 70] width 106 height 20
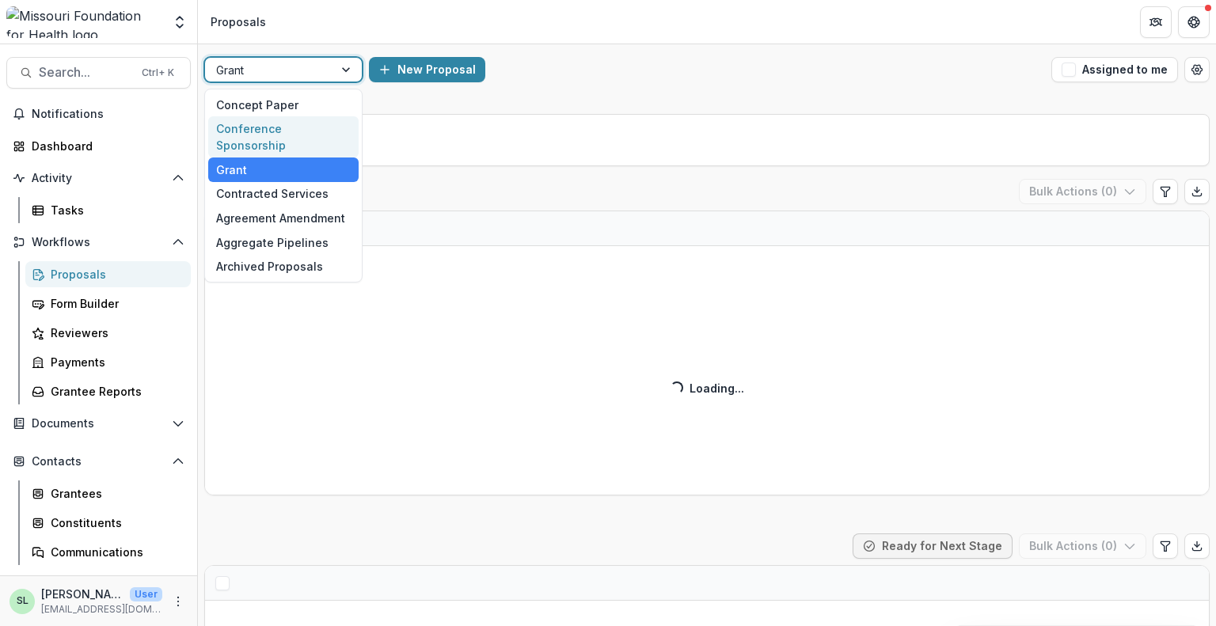
click at [295, 127] on div "Conference Sponsorship" at bounding box center [283, 136] width 150 height 41
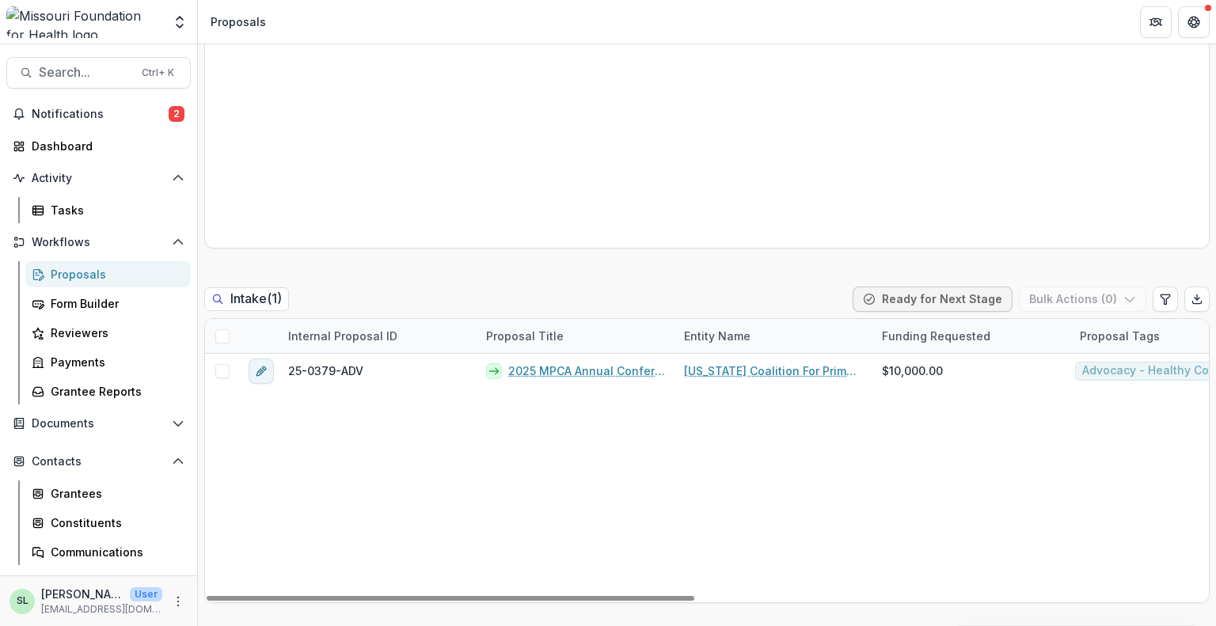
scroll to position [158, 0]
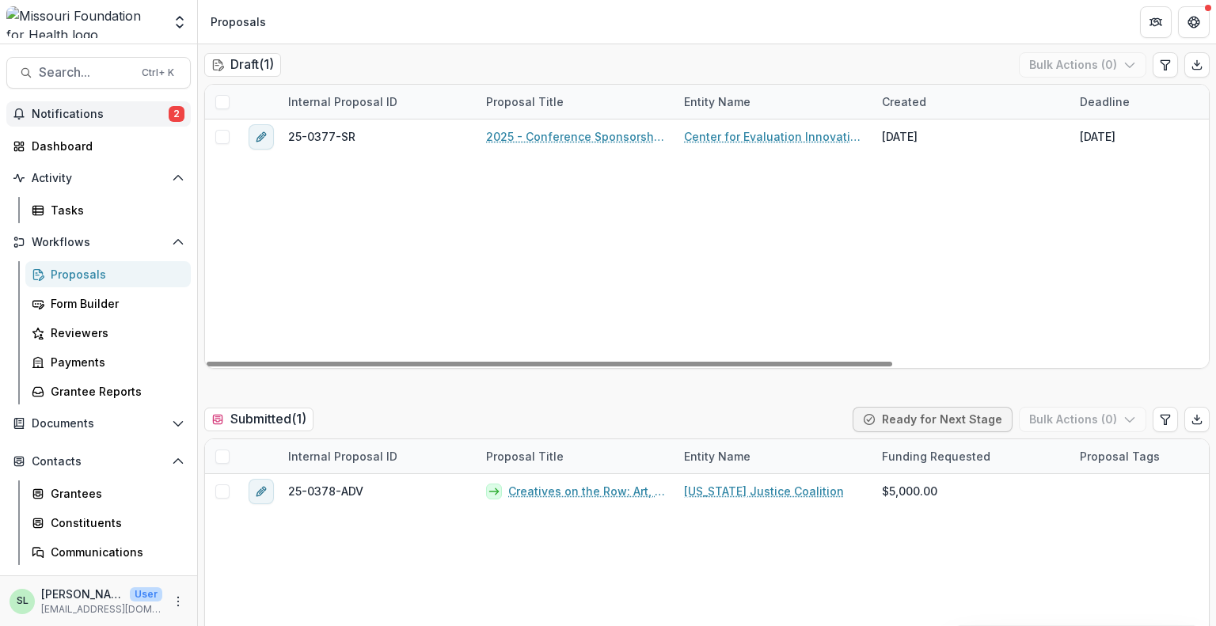
click at [67, 116] on span "Notifications" at bounding box center [100, 114] width 137 height 13
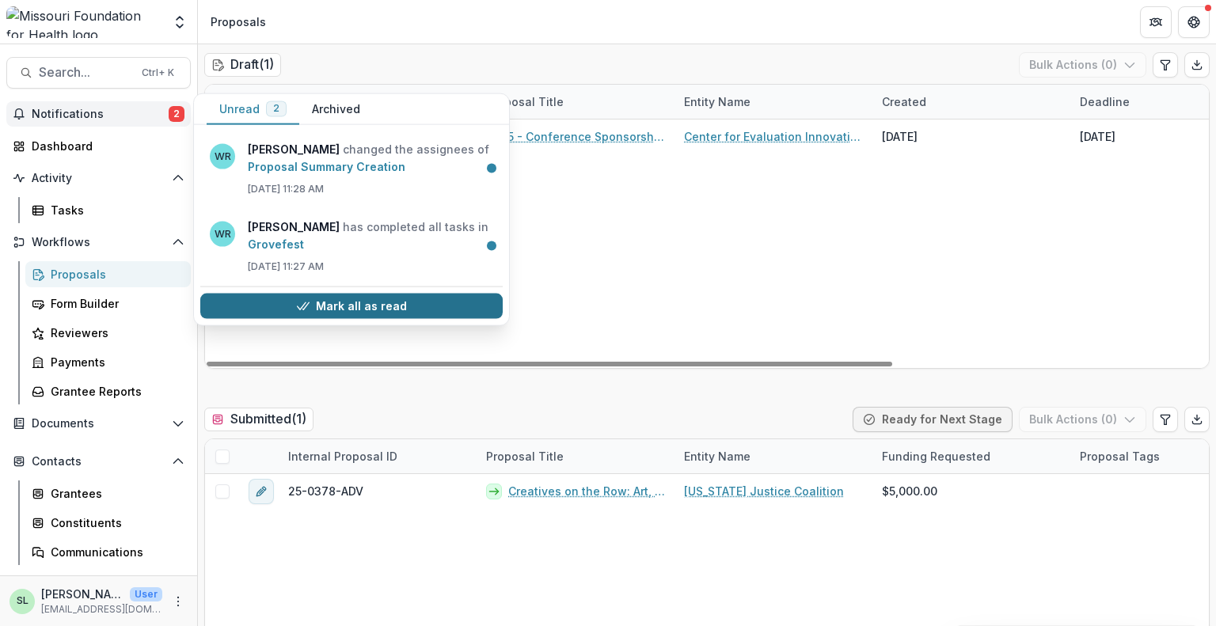
click at [320, 304] on button "Mark all as read" at bounding box center [351, 306] width 303 height 25
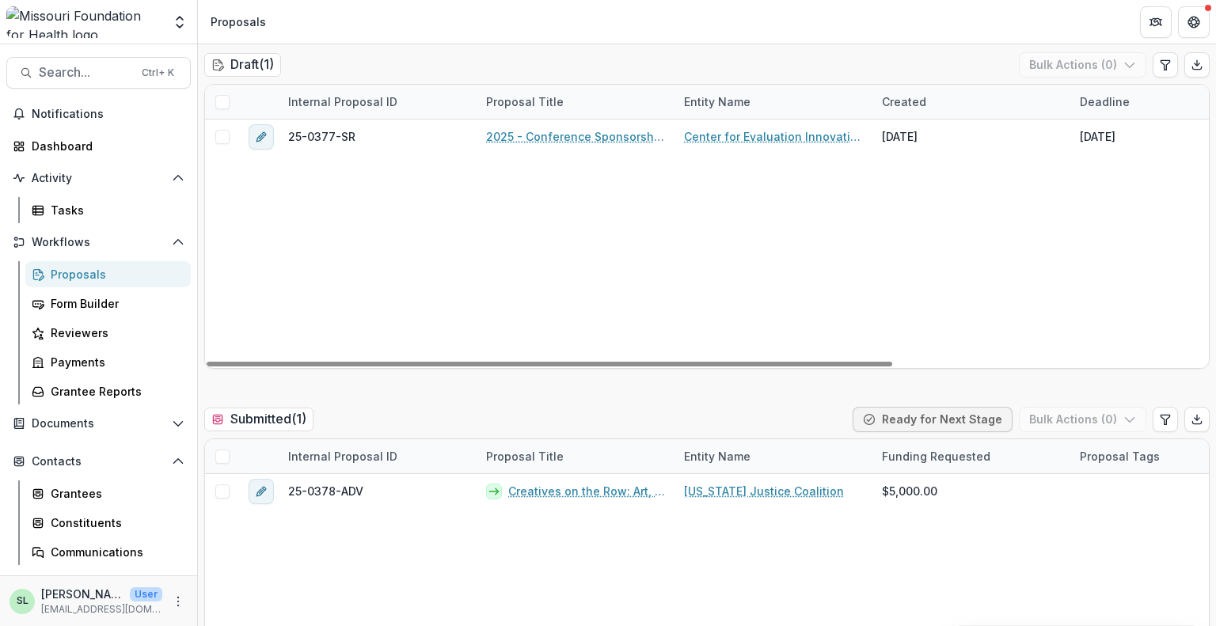
click at [93, 268] on div "Proposals" at bounding box center [114, 274] width 127 height 17
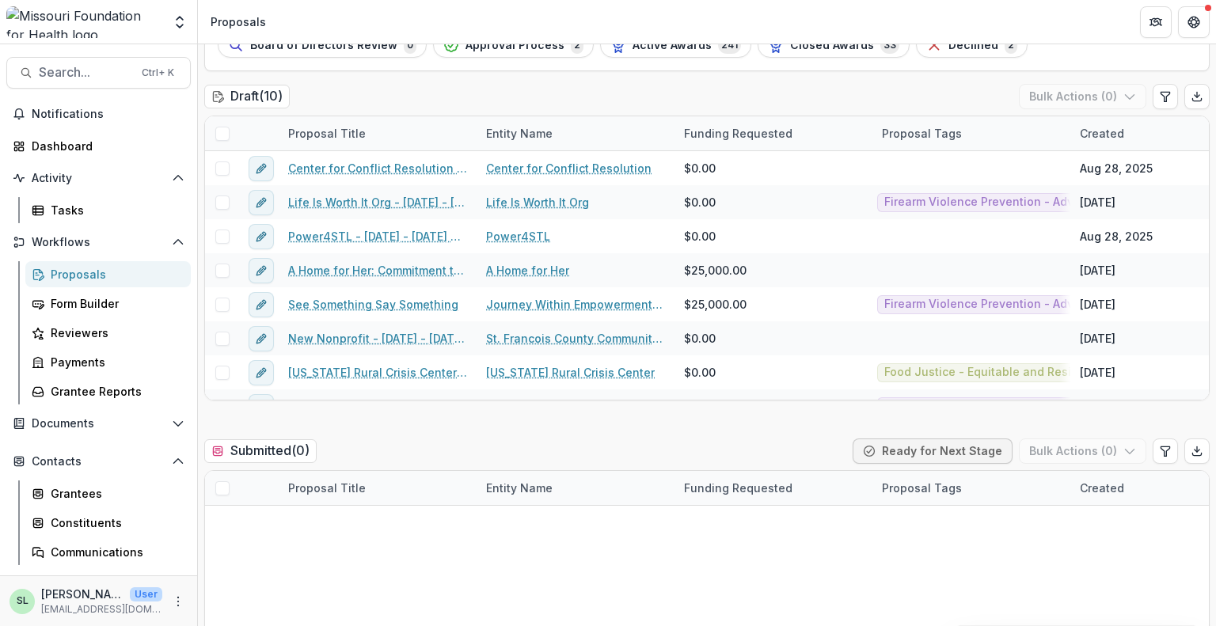
scroll to position [158, 0]
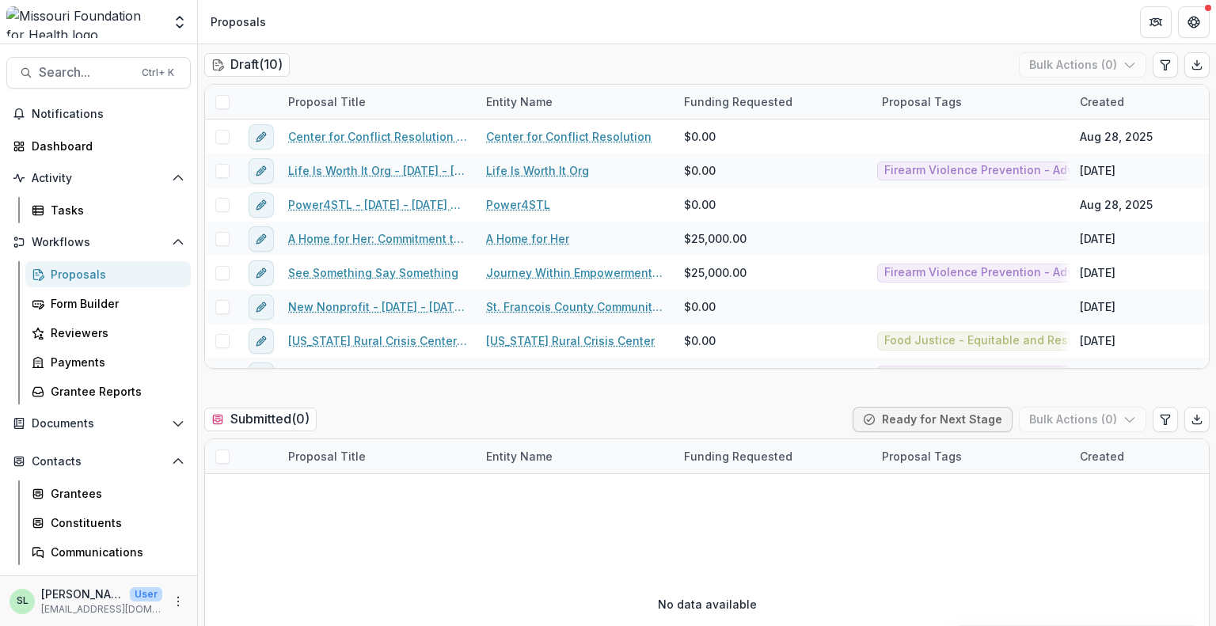
click at [751, 7] on header "Proposals" at bounding box center [707, 22] width 1018 height 44
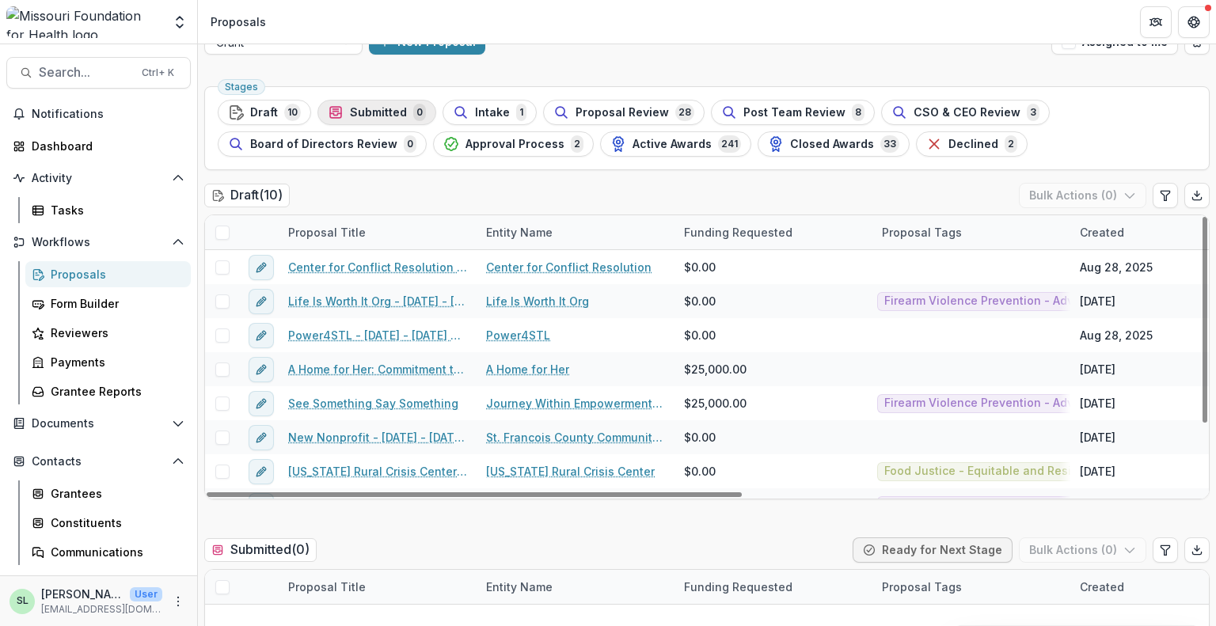
scroll to position [0, 0]
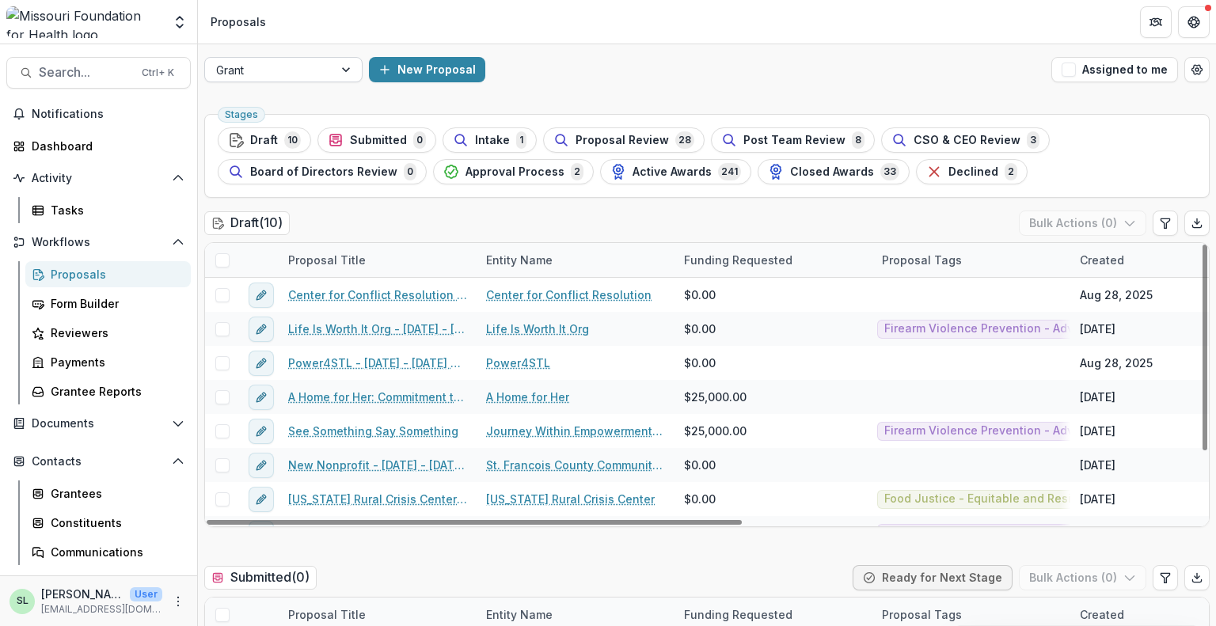
click at [273, 74] on div at bounding box center [269, 70] width 106 height 20
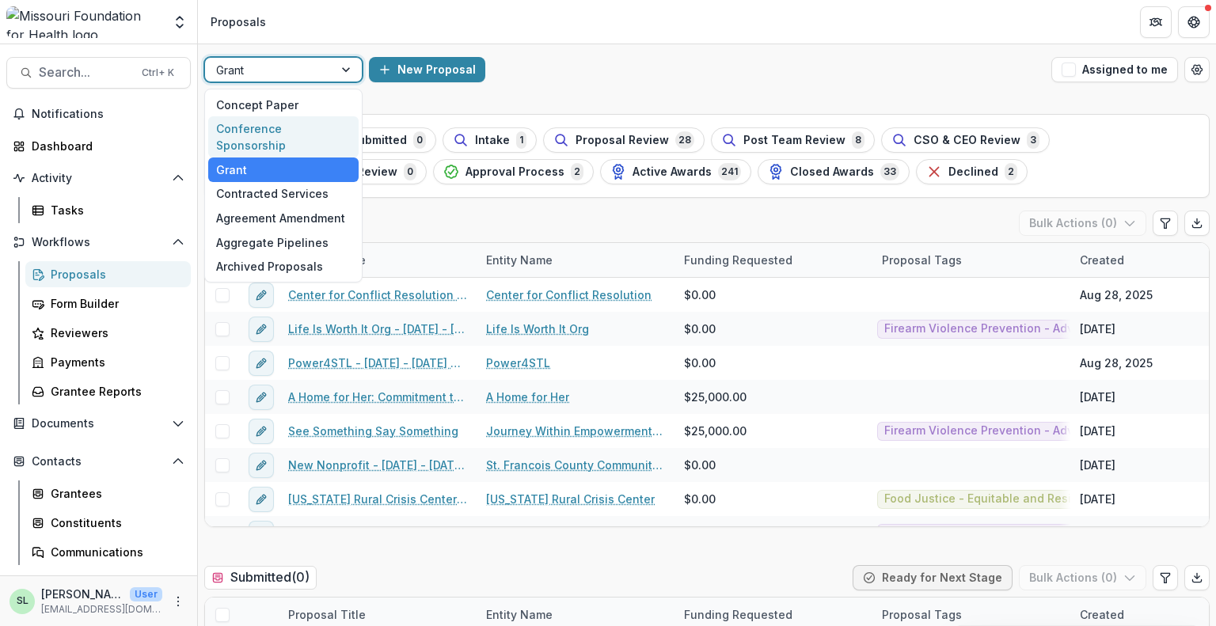
click at [283, 127] on div "Conference Sponsorship" at bounding box center [283, 136] width 150 height 41
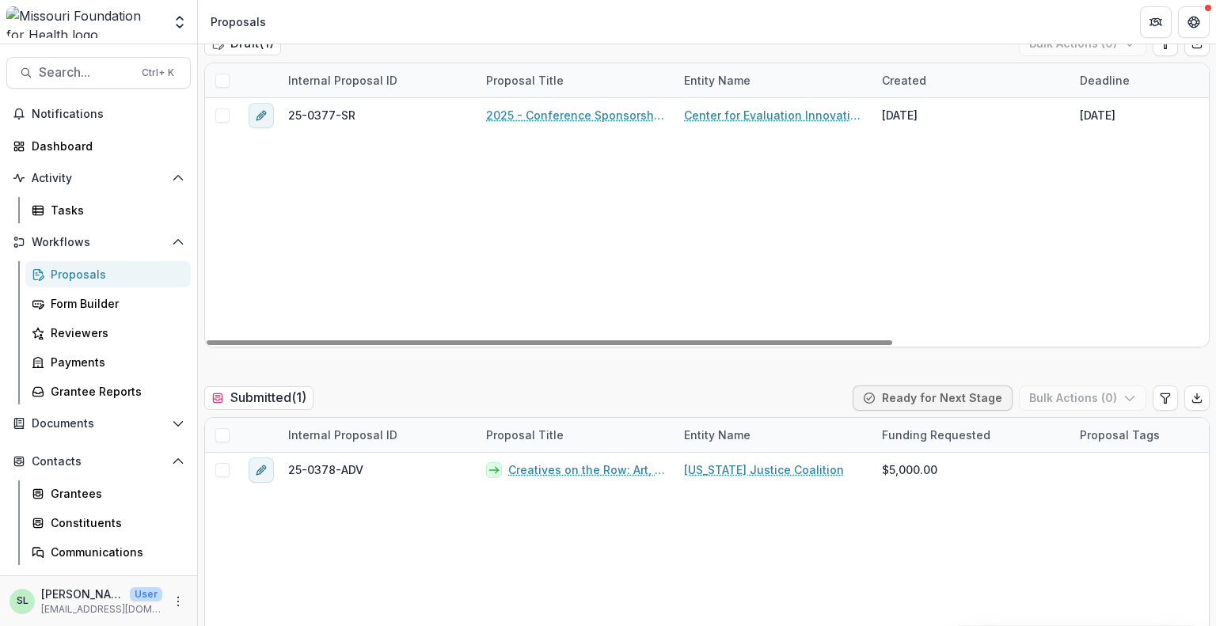
scroll to position [713, 0]
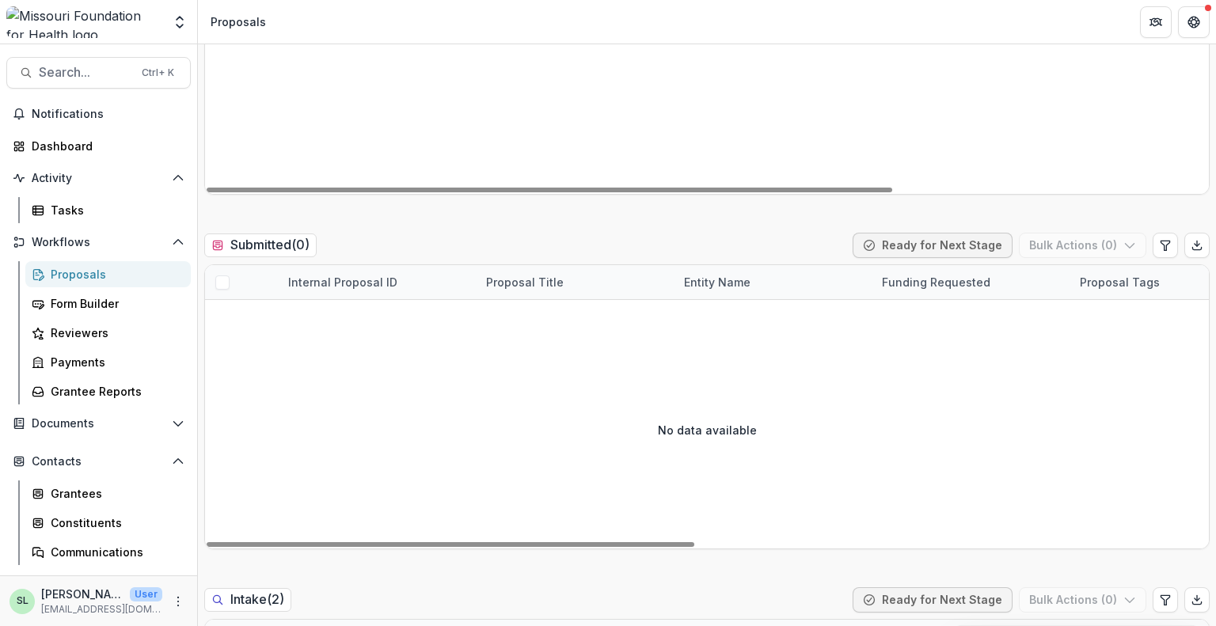
scroll to position [238, 0]
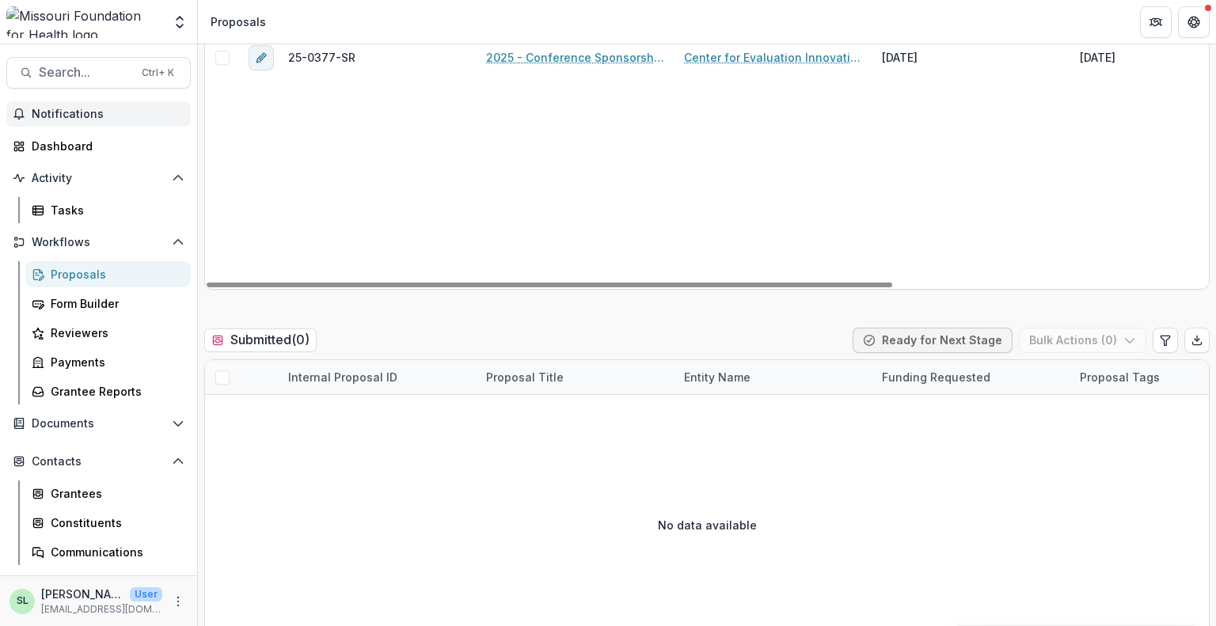
click at [90, 116] on span "Notifications" at bounding box center [108, 114] width 153 height 13
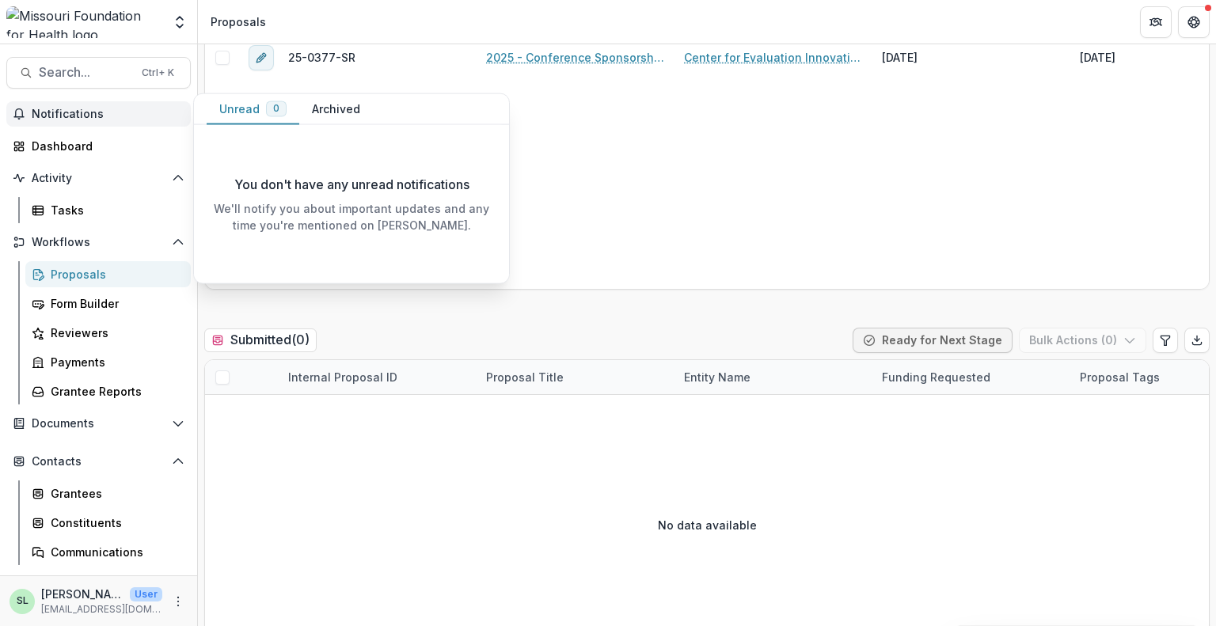
click at [105, 112] on span "Notifications" at bounding box center [108, 114] width 153 height 13
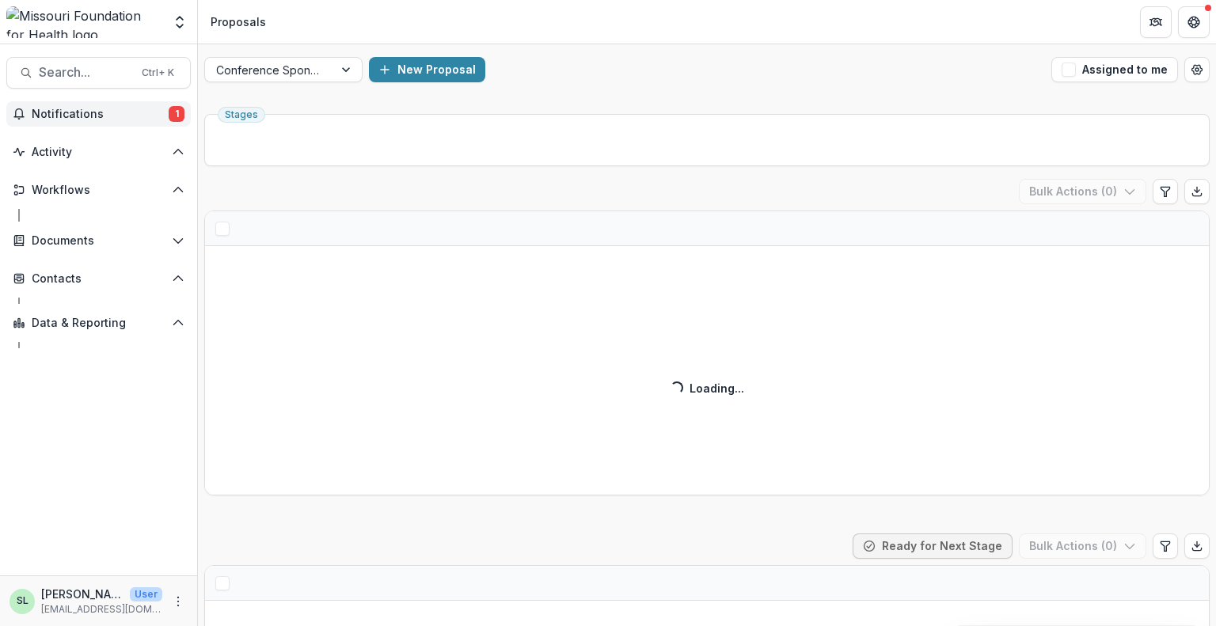
click at [103, 124] on button "Notifications 1" at bounding box center [98, 113] width 185 height 25
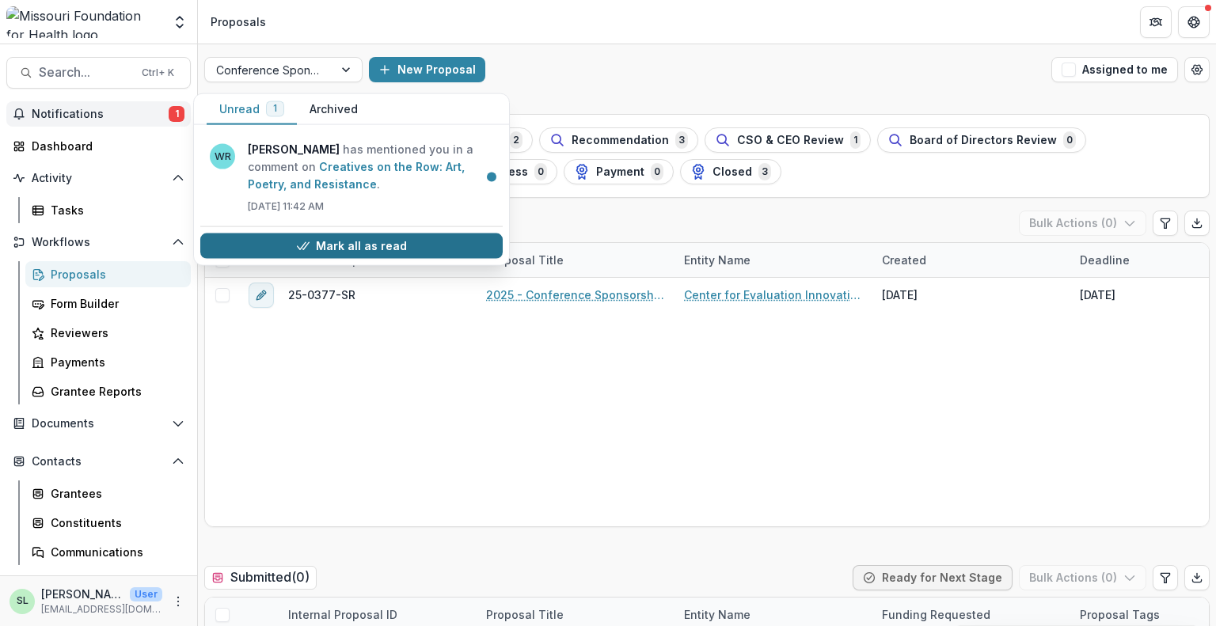
click at [361, 246] on button "Mark all as read" at bounding box center [351, 246] width 303 height 25
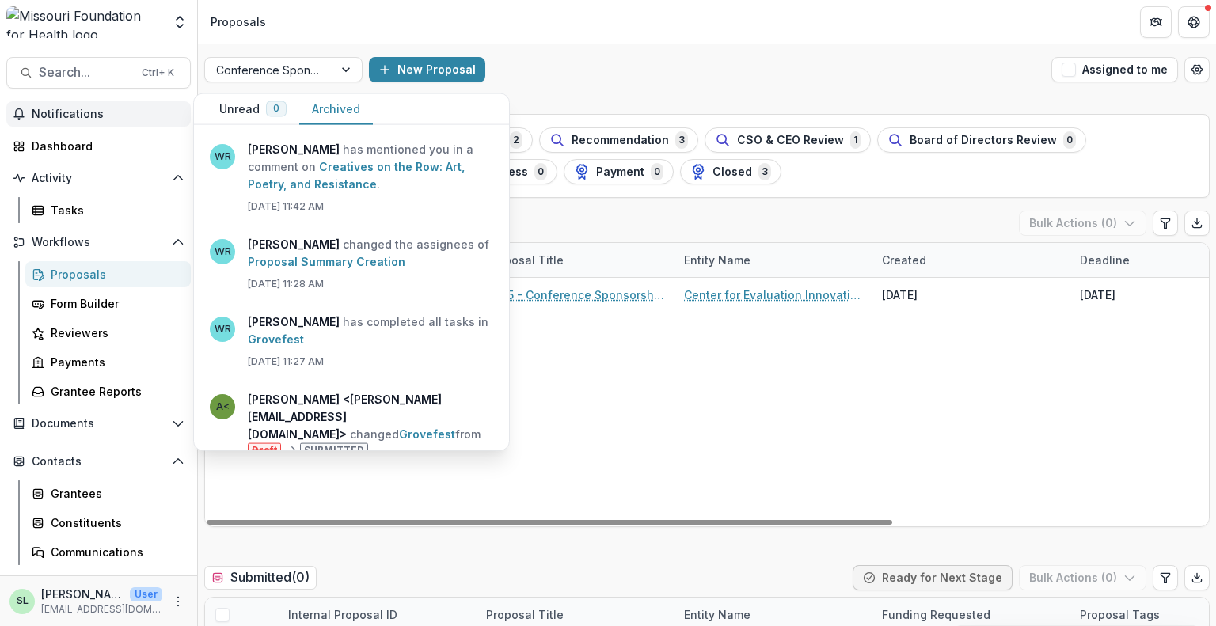
click at [321, 110] on button "Archived" at bounding box center [336, 109] width 74 height 31
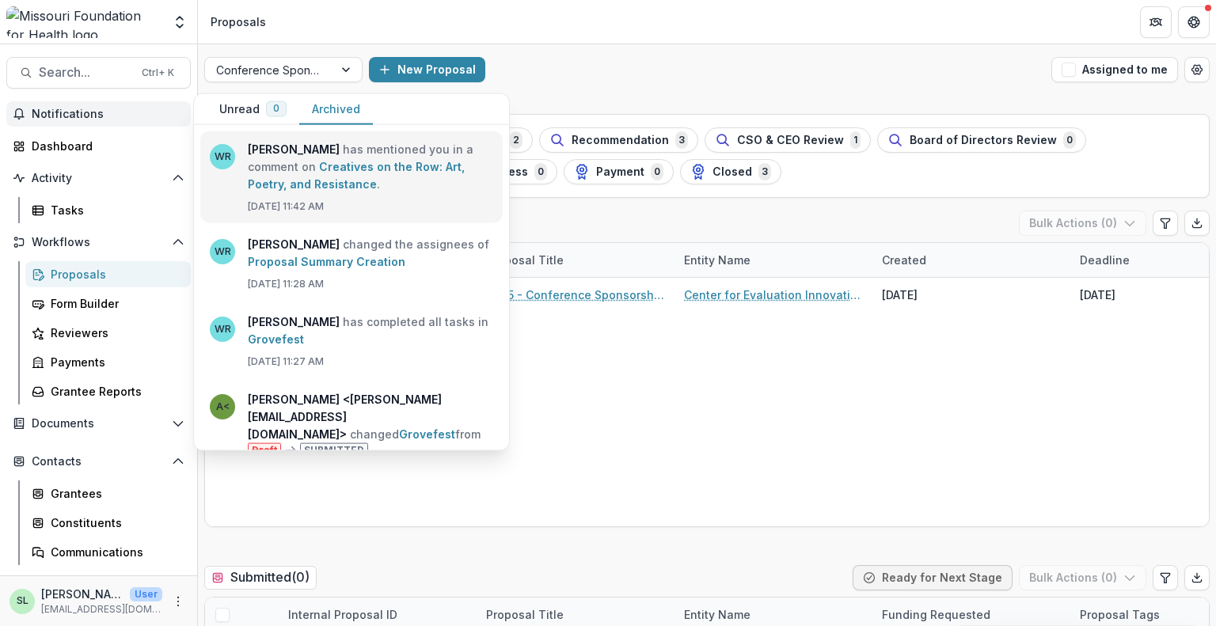
click at [358, 177] on link "Creatives on the Row: Art, Poetry, and Resistance" at bounding box center [356, 175] width 217 height 31
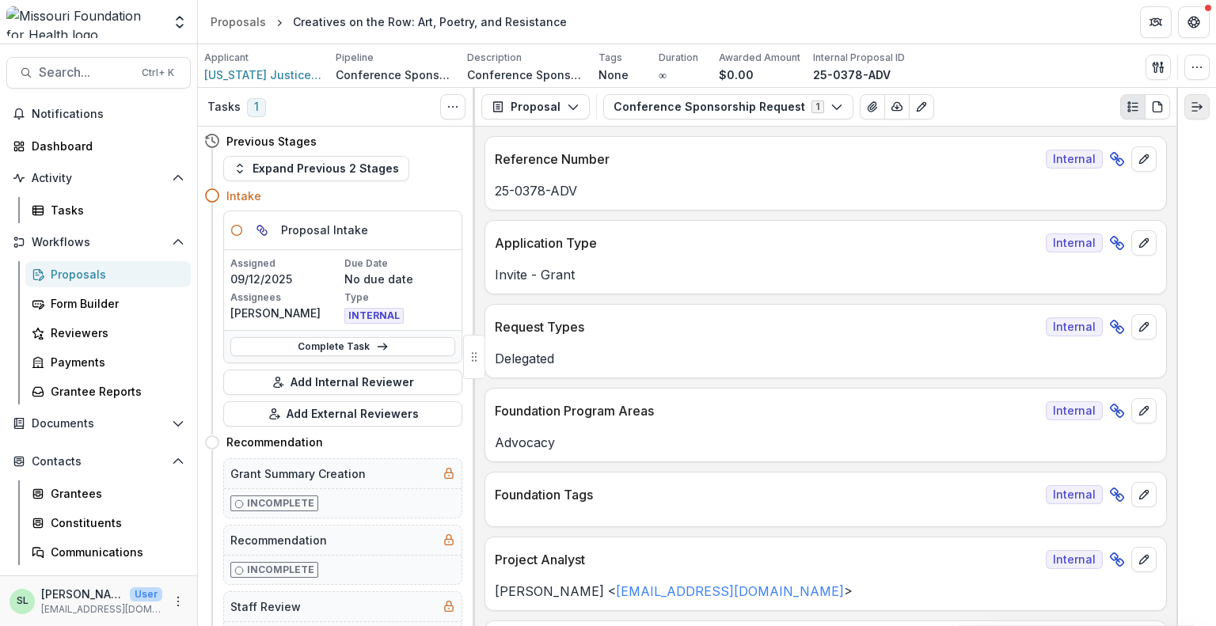
click at [1194, 113] on button "Expand right" at bounding box center [1197, 106] width 25 height 25
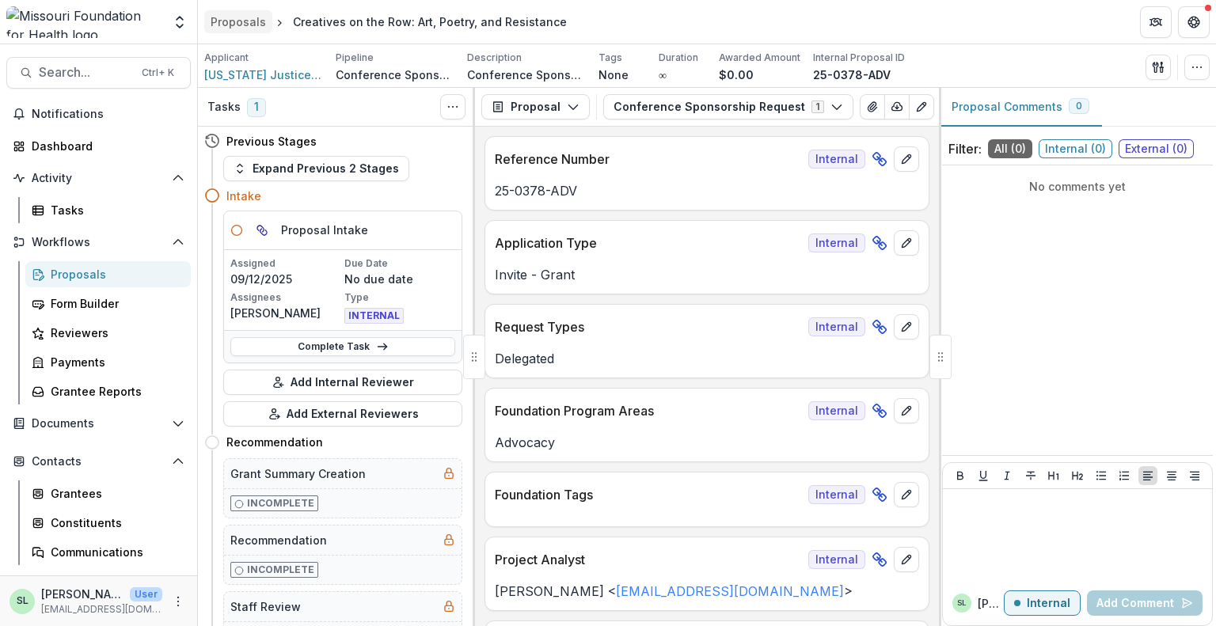
click at [221, 23] on div "Proposals" at bounding box center [238, 21] width 55 height 17
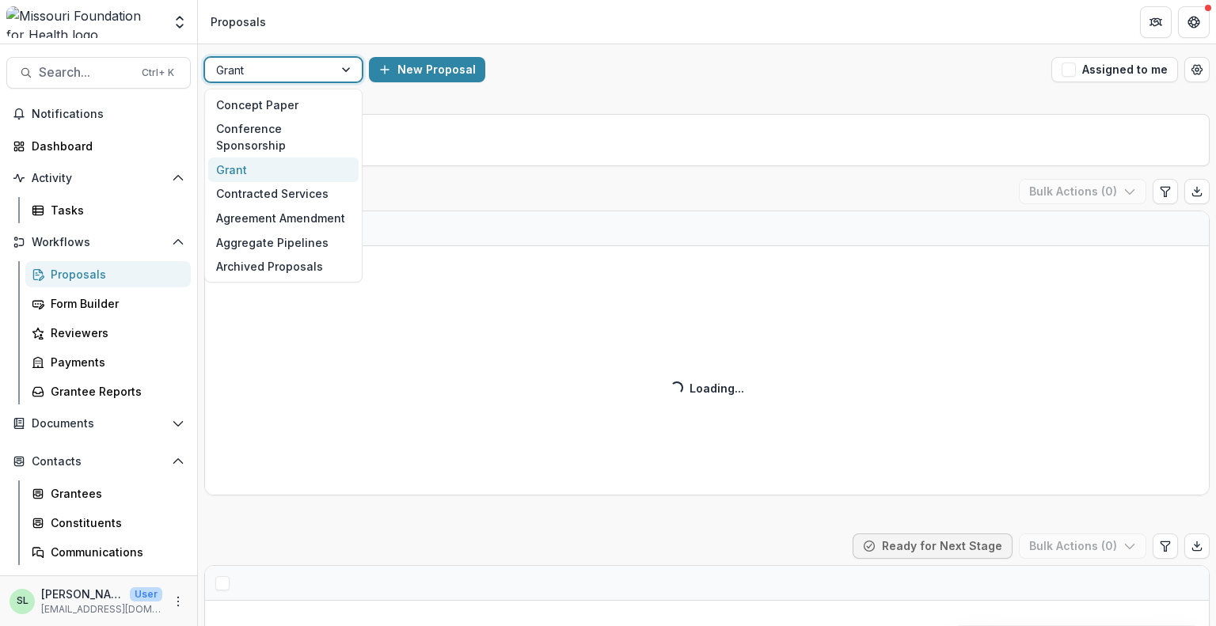
click at [310, 63] on div at bounding box center [269, 70] width 106 height 20
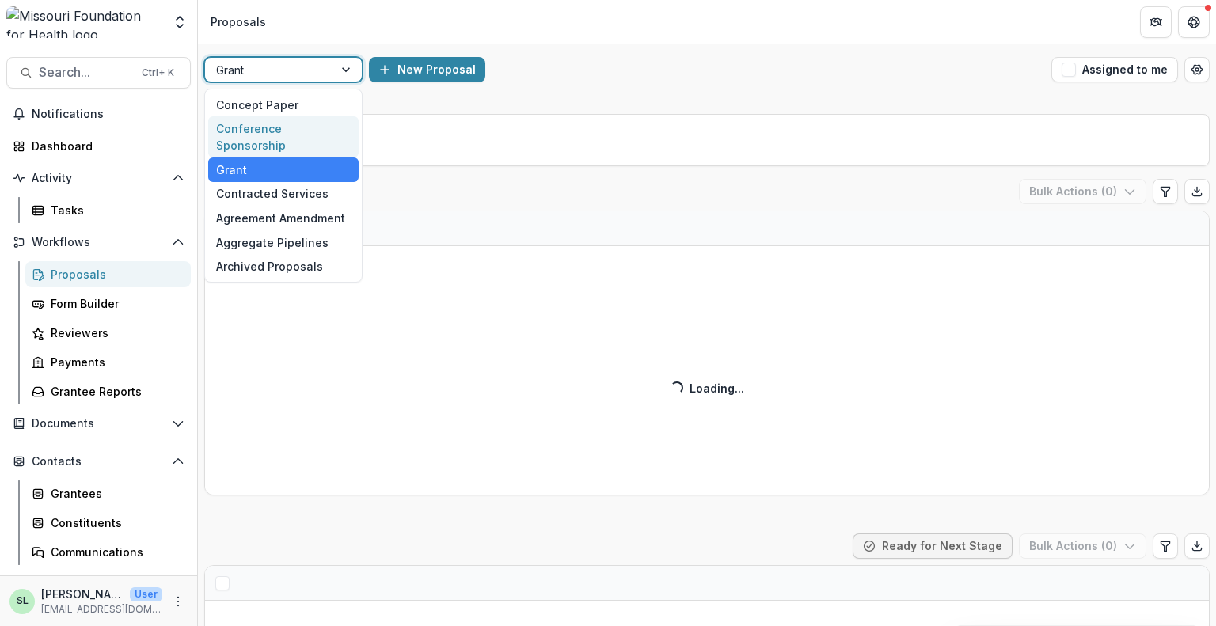
click at [307, 123] on div "Conference Sponsorship" at bounding box center [283, 136] width 150 height 41
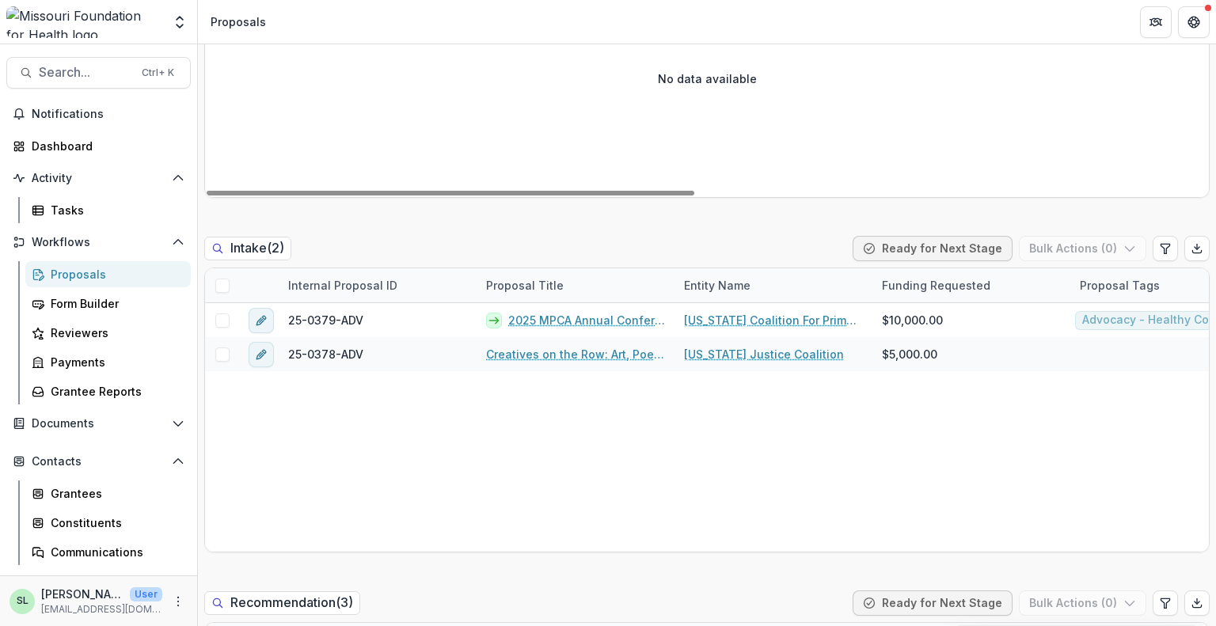
scroll to position [713, 0]
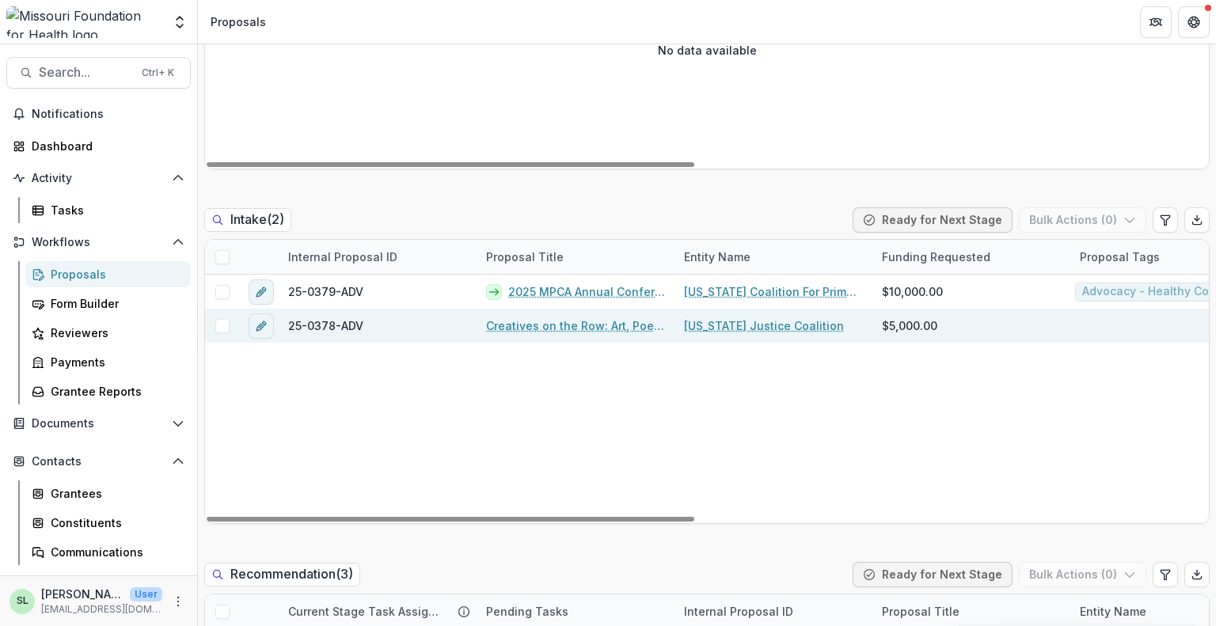
click at [585, 321] on link "Creatives on the Row: Art, Poetry, and Resistance" at bounding box center [575, 326] width 179 height 17
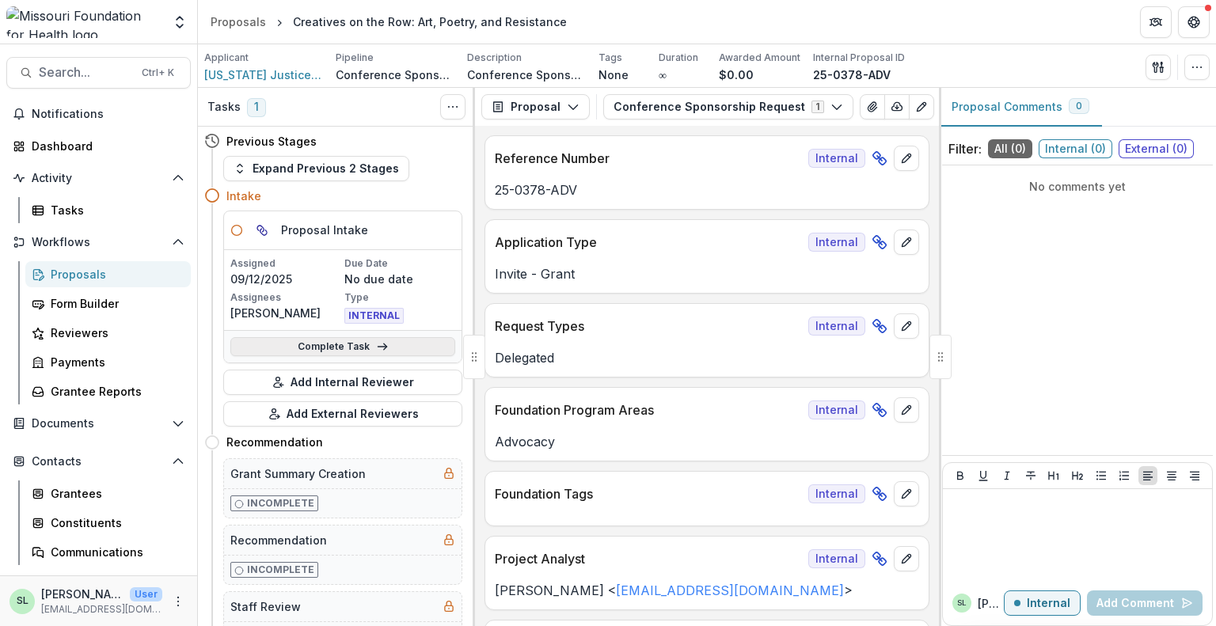
click at [348, 346] on link "Complete Task" at bounding box center [342, 346] width 225 height 19
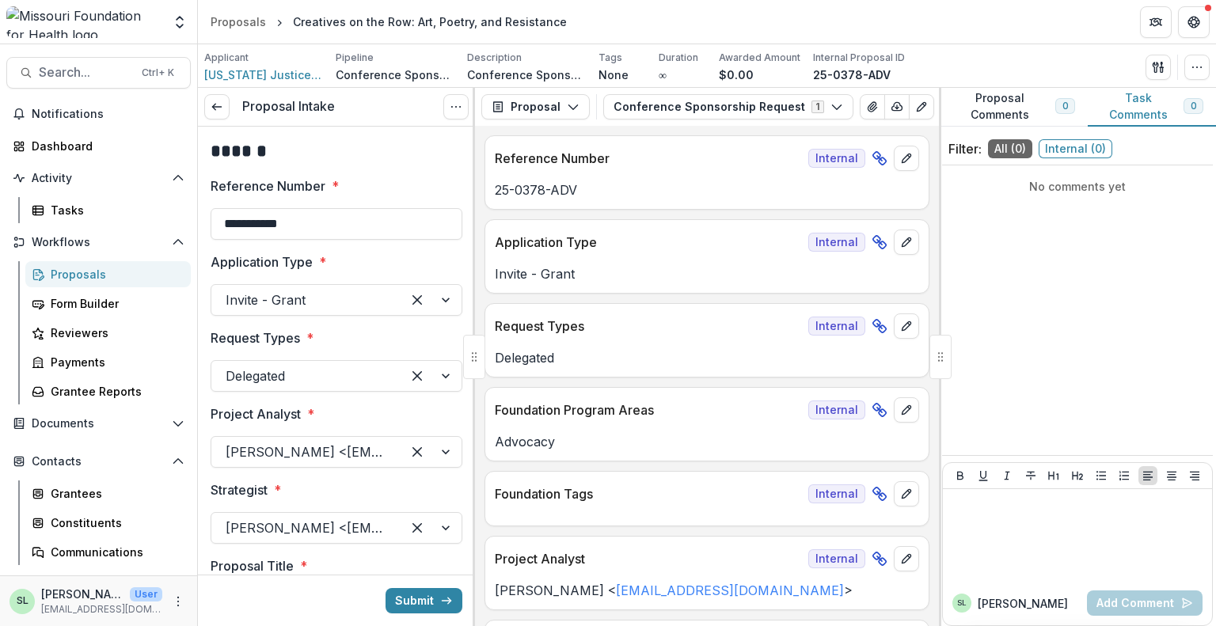
click at [100, 281] on div "Proposals" at bounding box center [114, 274] width 127 height 17
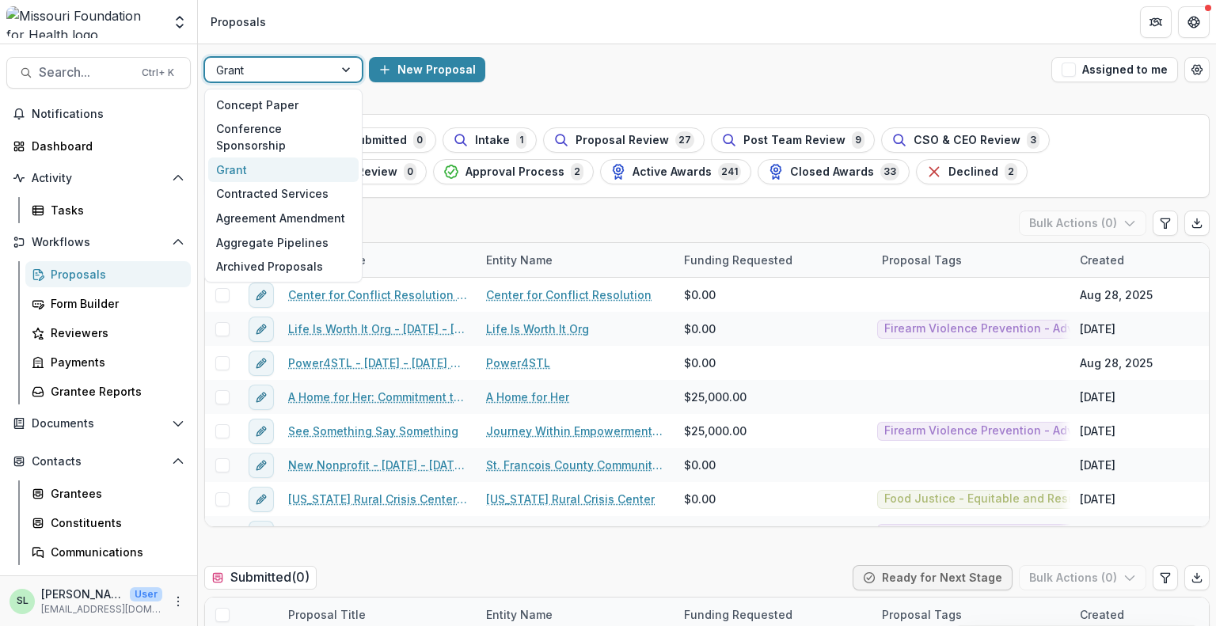
drag, startPoint x: 287, startPoint y: 69, endPoint x: 283, endPoint y: 83, distance: 14.6
click at [287, 68] on div at bounding box center [269, 70] width 106 height 20
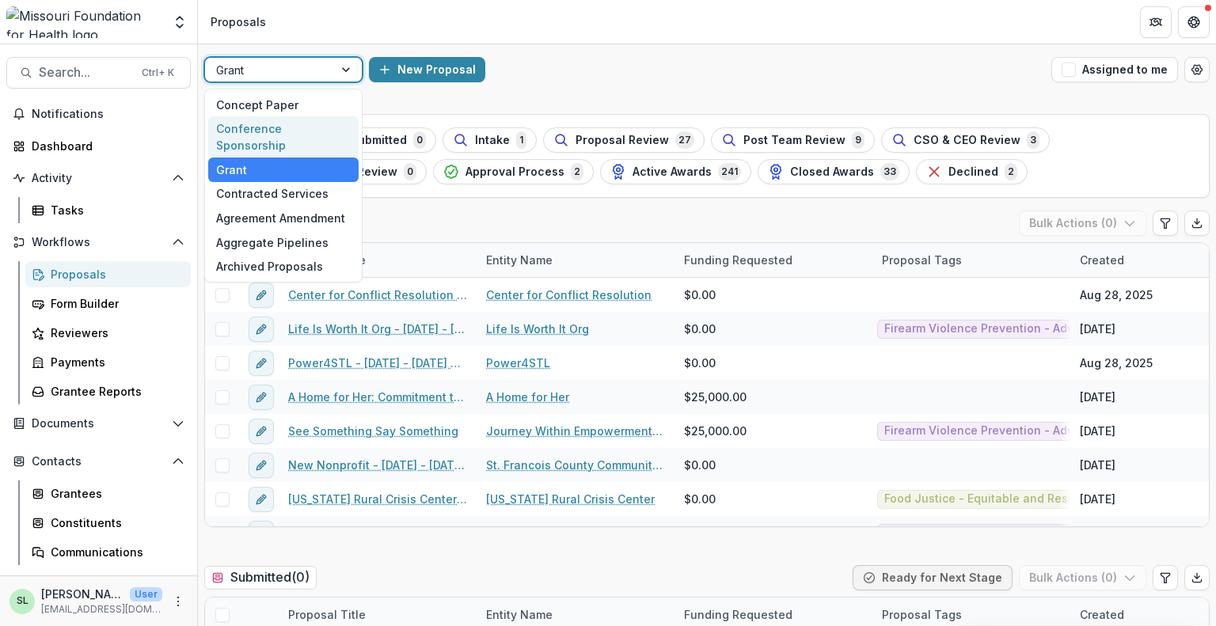
click at [275, 125] on div "Conference Sponsorship" at bounding box center [283, 136] width 150 height 41
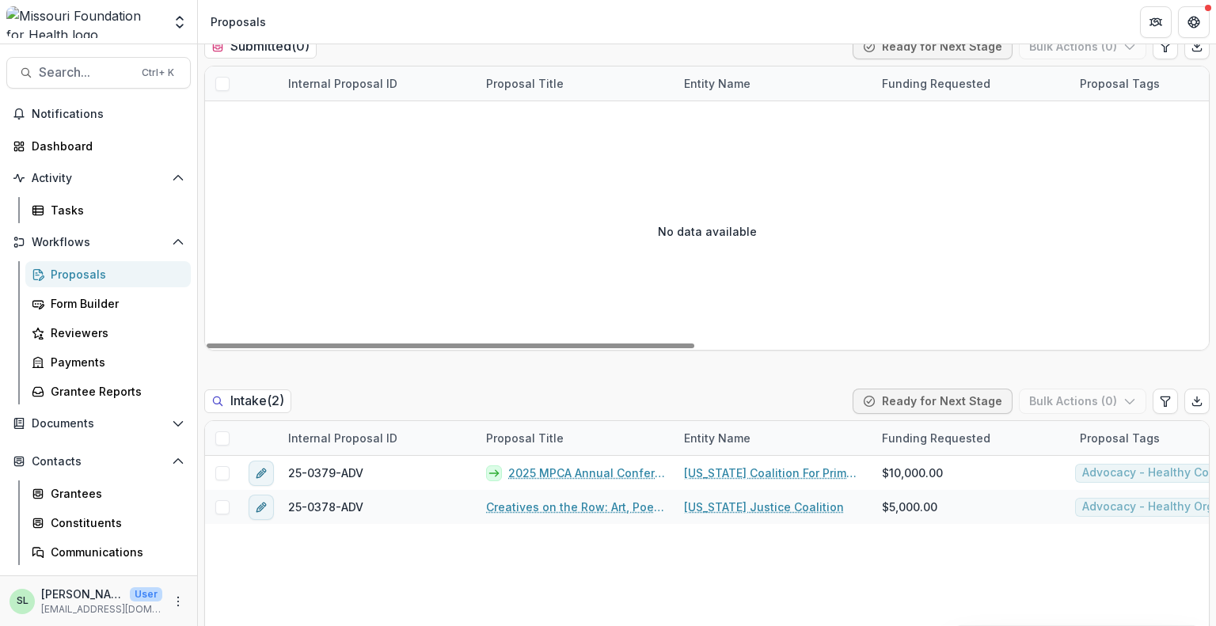
scroll to position [713, 0]
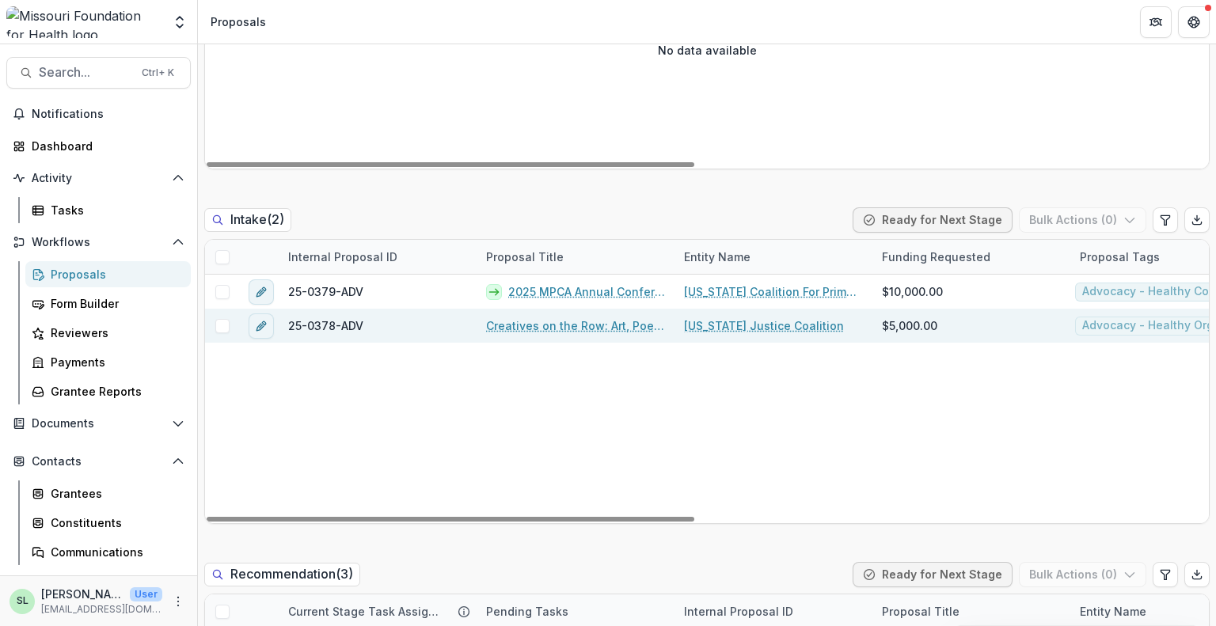
click at [561, 325] on link "Creatives on the Row: Art, Poetry, and Resistance" at bounding box center [575, 326] width 179 height 17
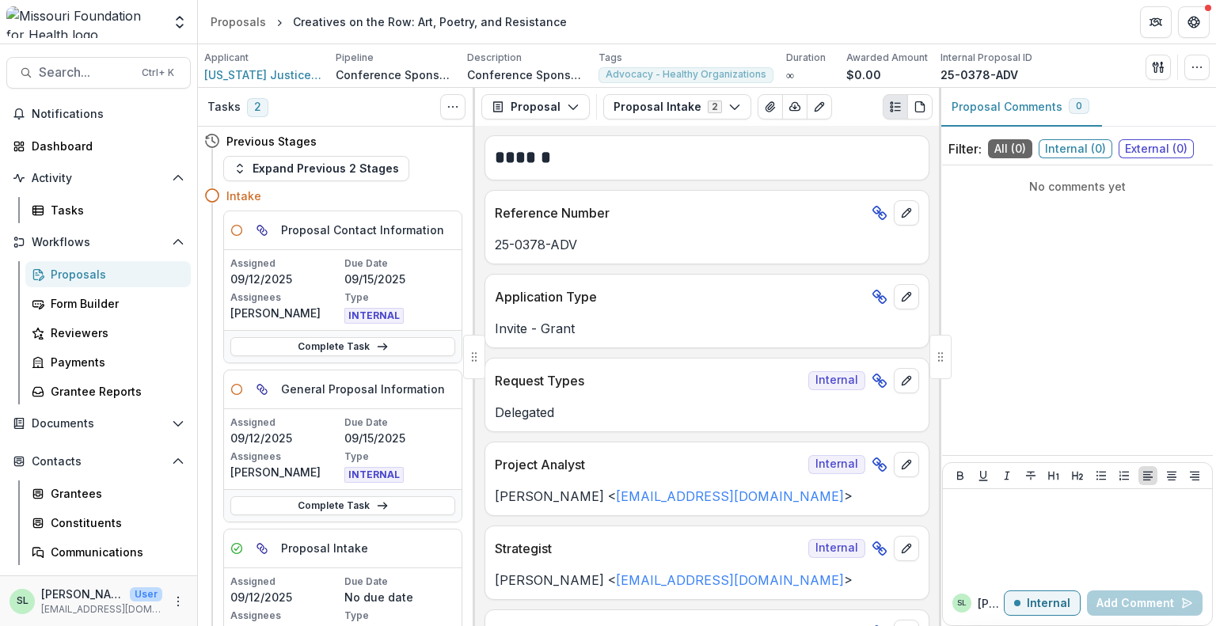
click at [1085, 146] on span "Internal ( 0 )" at bounding box center [1076, 148] width 74 height 19
click at [1178, 145] on span "External ( 0 )" at bounding box center [1156, 148] width 75 height 19
click at [1008, 149] on span "All ( 0 )" at bounding box center [1010, 148] width 44 height 19
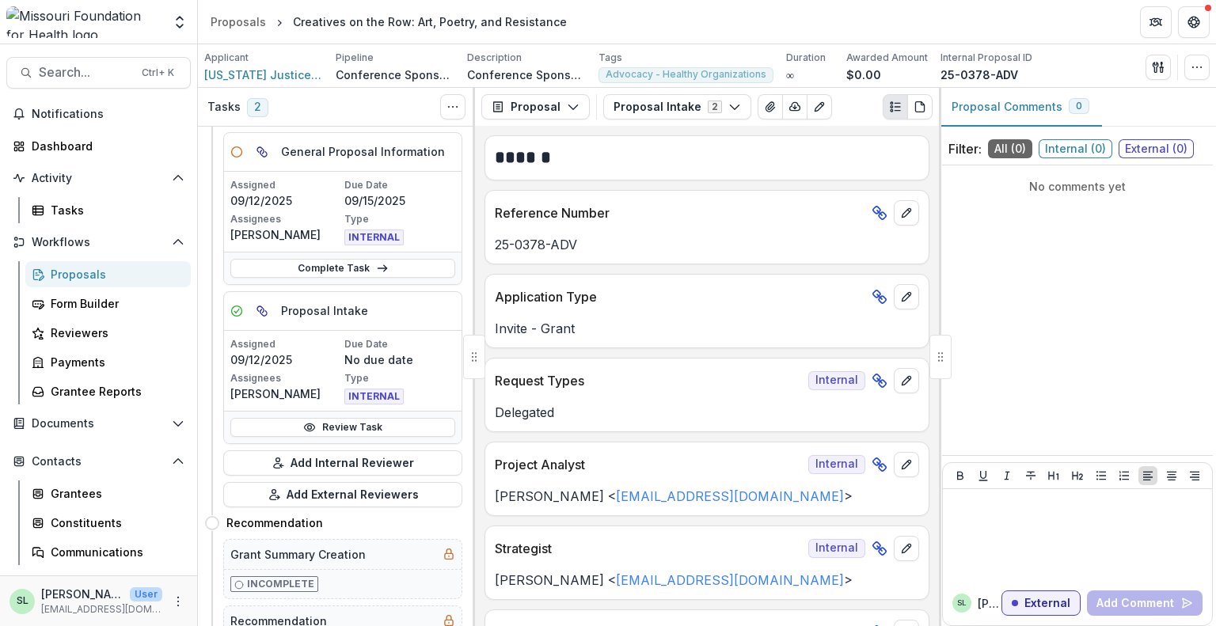
scroll to position [317, 0]
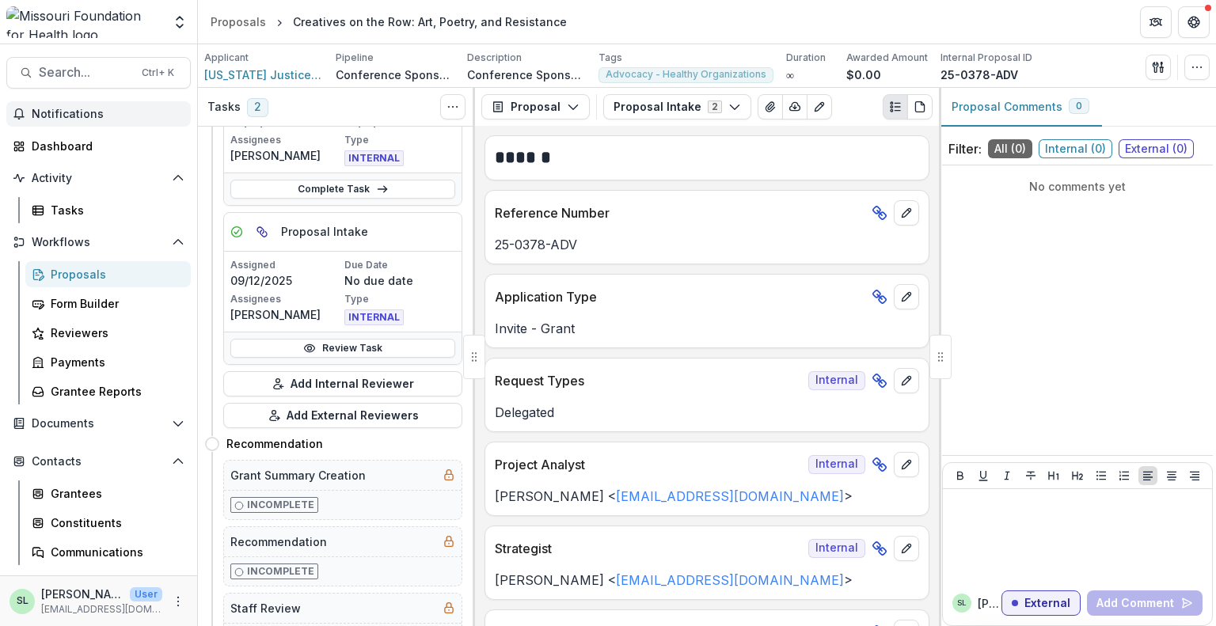
click at [59, 120] on span "Notifications" at bounding box center [108, 114] width 153 height 13
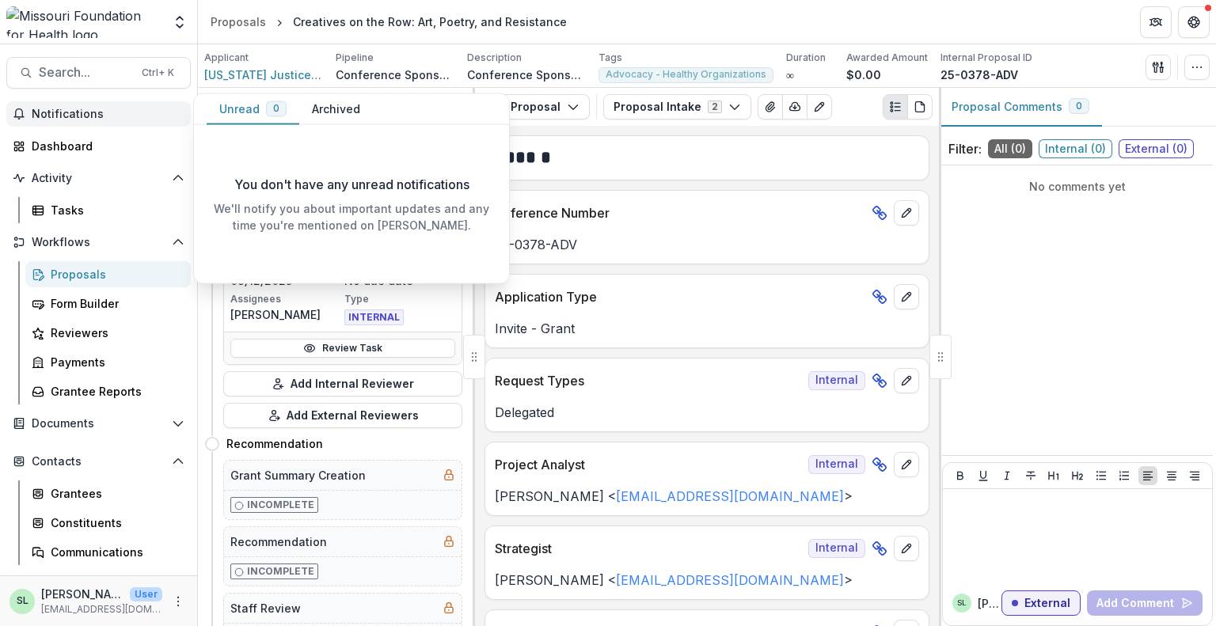
click at [343, 108] on button "Archived" at bounding box center [336, 109] width 74 height 31
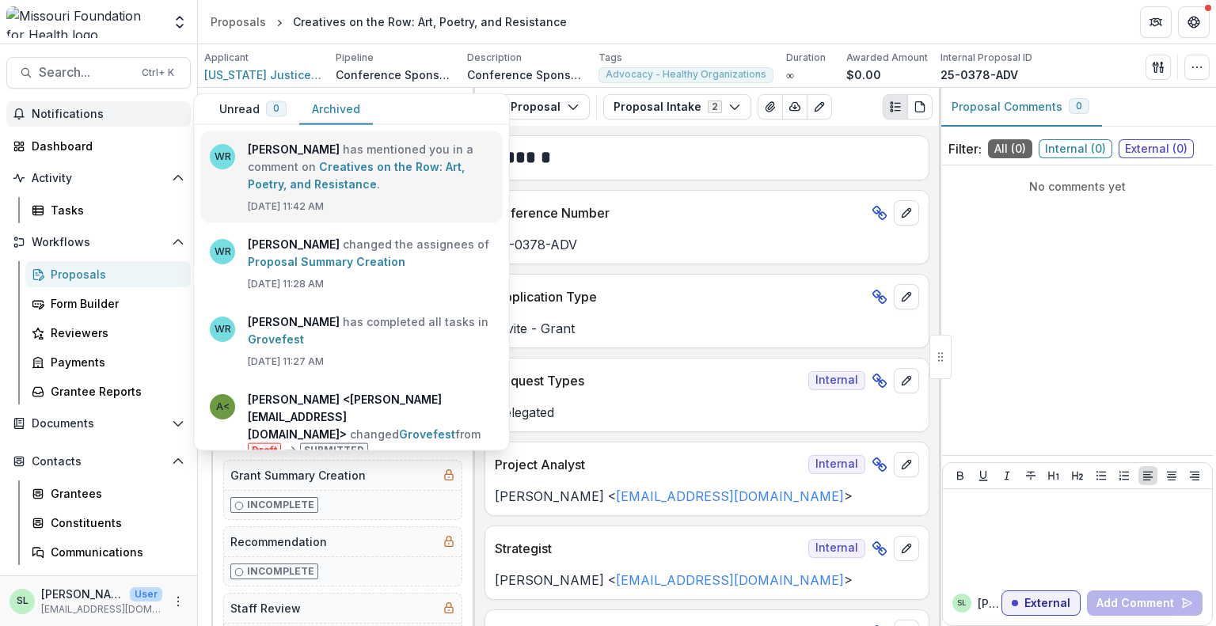
click at [329, 177] on link "Creatives on the Row: Art, Poetry, and Resistance" at bounding box center [356, 175] width 217 height 31
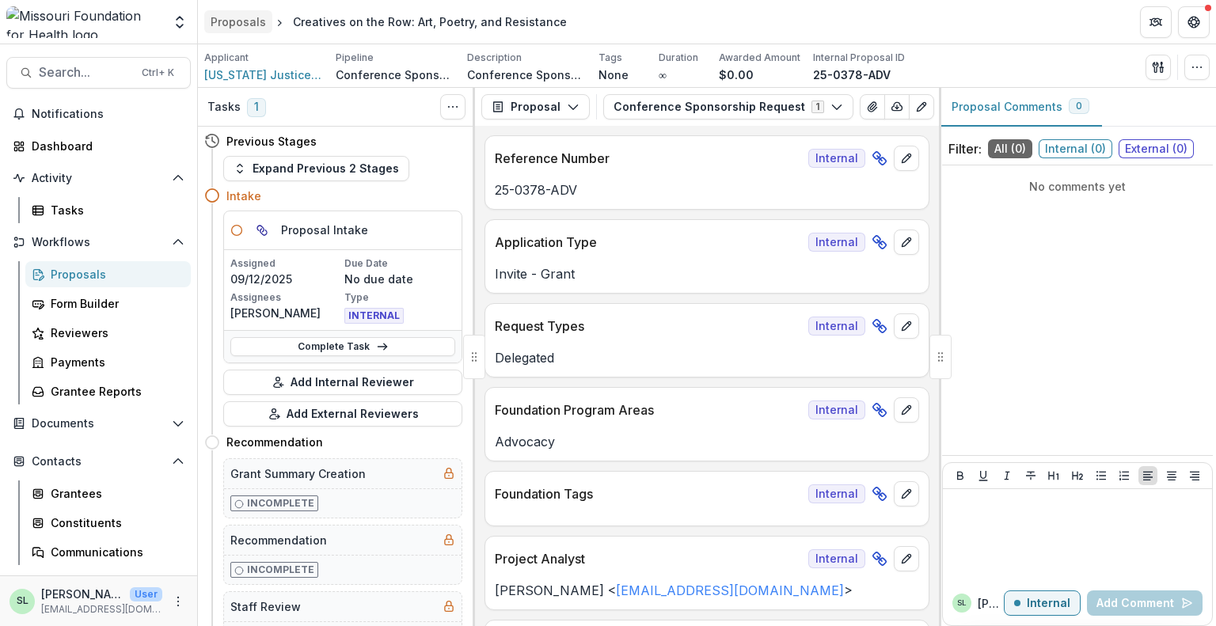
click at [222, 25] on div "Proposals" at bounding box center [238, 21] width 55 height 17
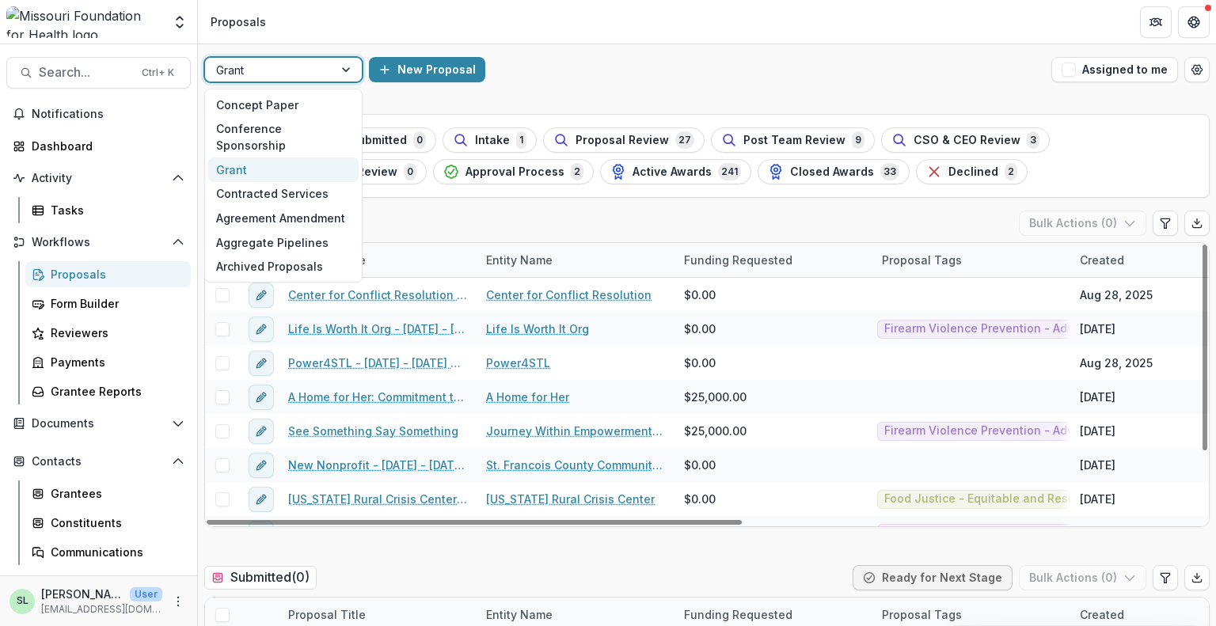
click at [279, 72] on div at bounding box center [269, 70] width 106 height 20
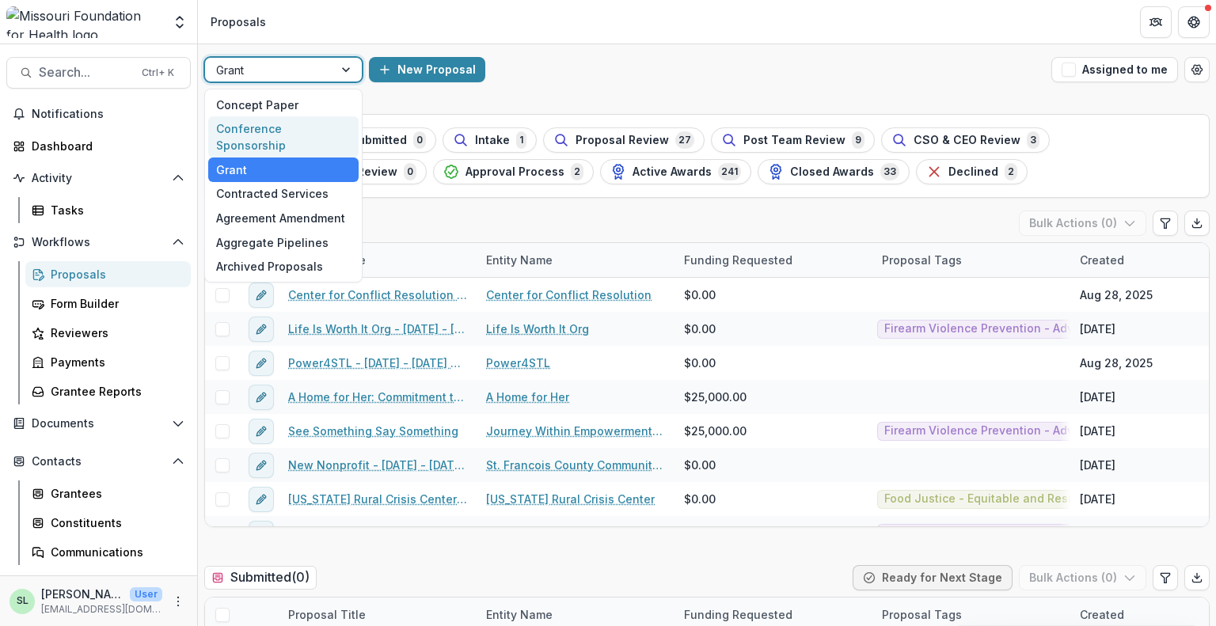
click at [309, 131] on div "Conference Sponsorship" at bounding box center [283, 136] width 150 height 41
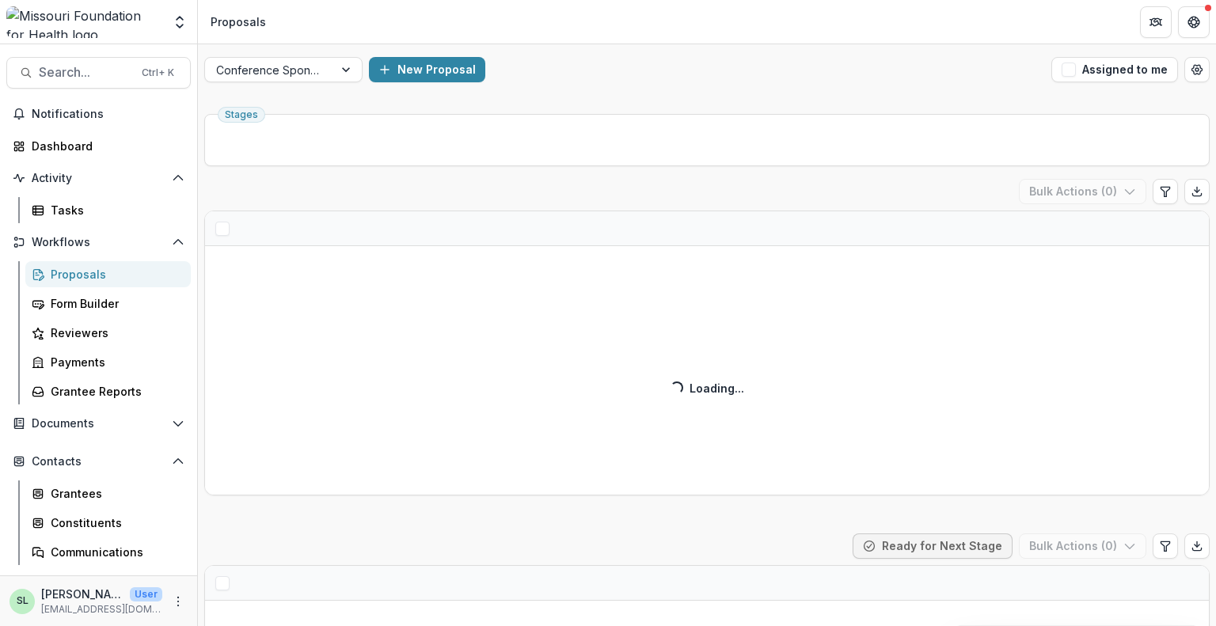
drag, startPoint x: 295, startPoint y: 142, endPoint x: 681, endPoint y: 2, distance: 410.8
click at [741, 82] on div "Conference Sponsorship New Proposal Assigned to me" at bounding box center [707, 69] width 1018 height 51
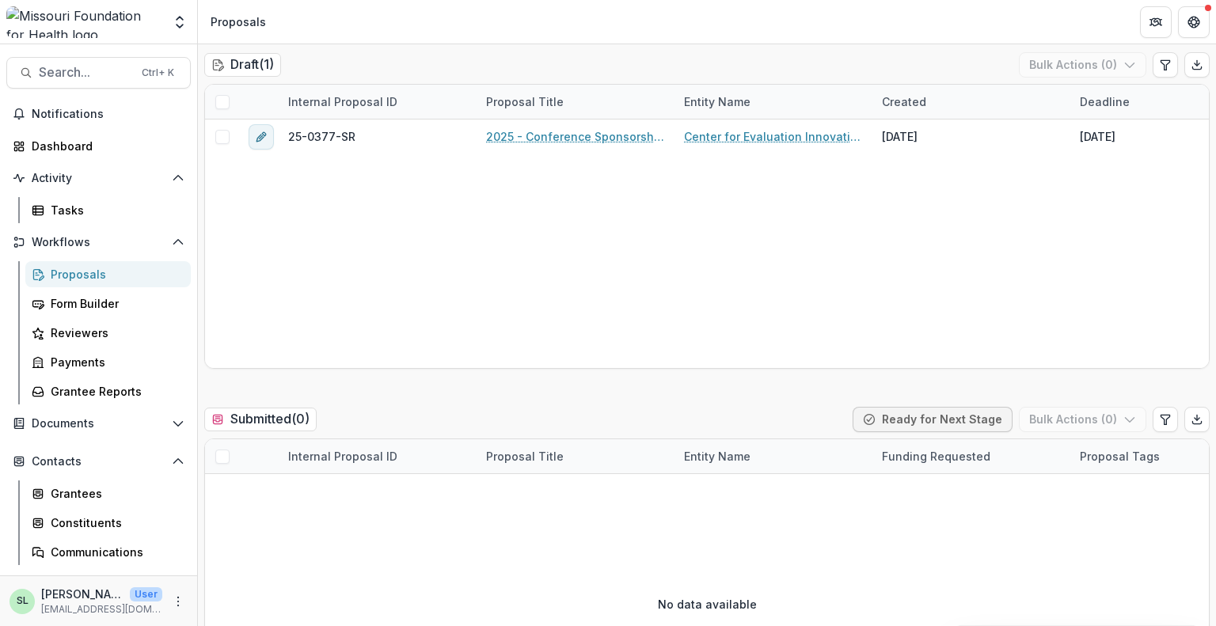
scroll to position [158, 0]
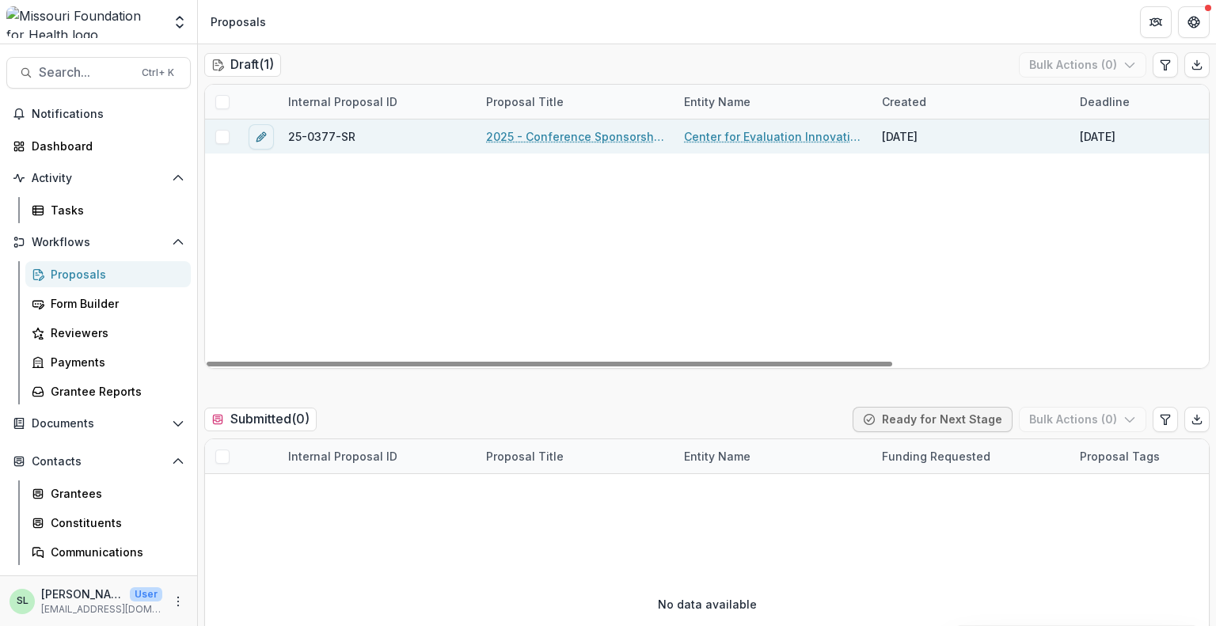
click at [515, 137] on link "2025 - Conference Sponsorship Request" at bounding box center [575, 136] width 179 height 17
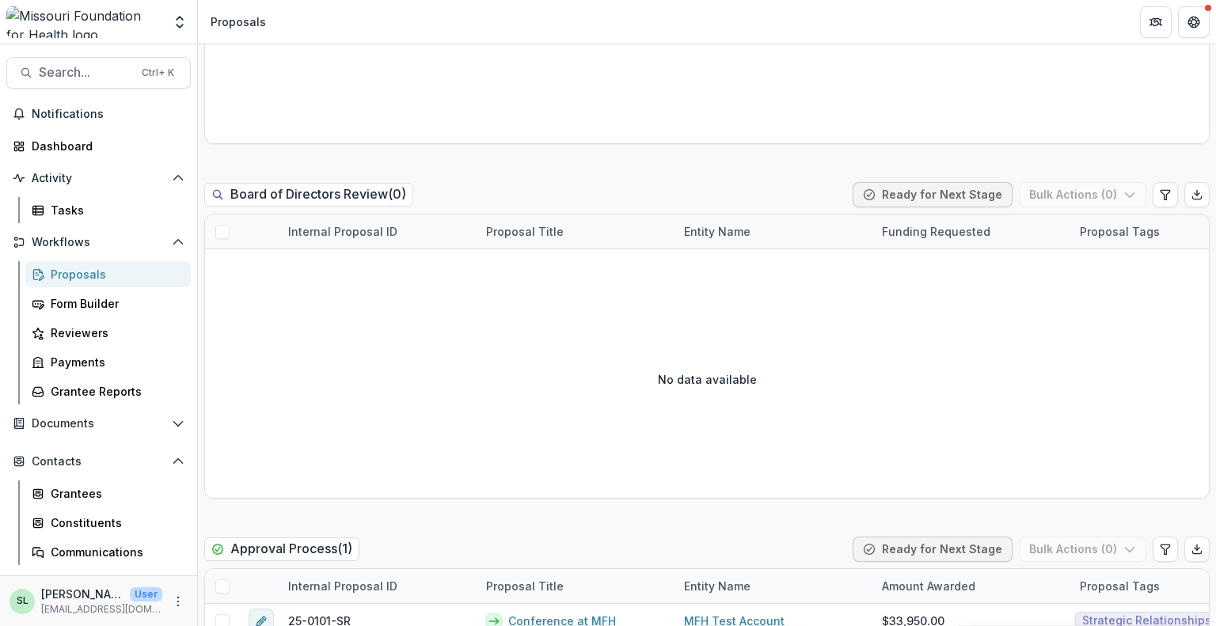
scroll to position [1821, 0]
